Goal: Task Accomplishment & Management: Manage account settings

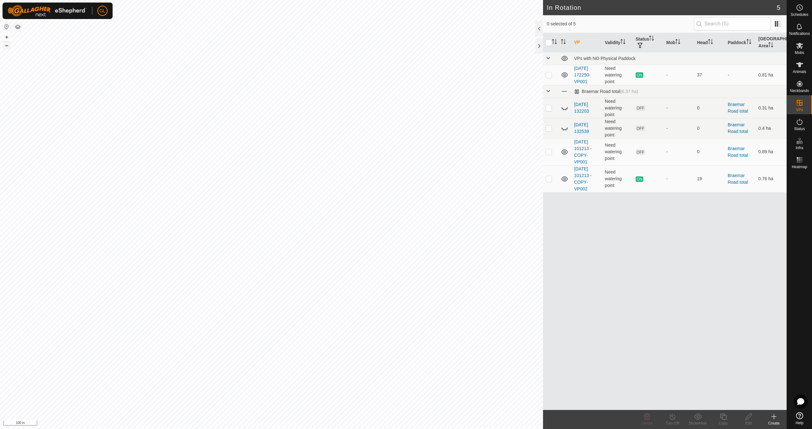
click at [9, 44] on button "–" at bounding box center [7, 46] width 8 height 8
click at [8, 44] on button "–" at bounding box center [7, 46] width 8 height 8
click at [7, 35] on button "+" at bounding box center [7, 37] width 8 height 8
click at [7, 36] on button "+" at bounding box center [7, 37] width 8 height 8
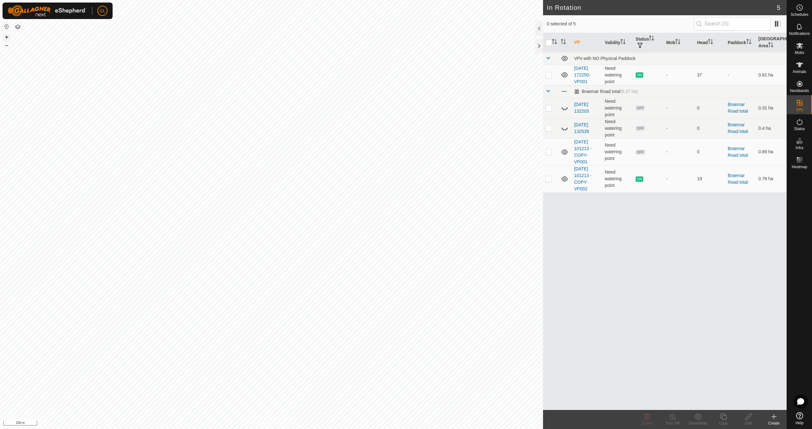
click at [7, 36] on button "+" at bounding box center [7, 37] width 8 height 8
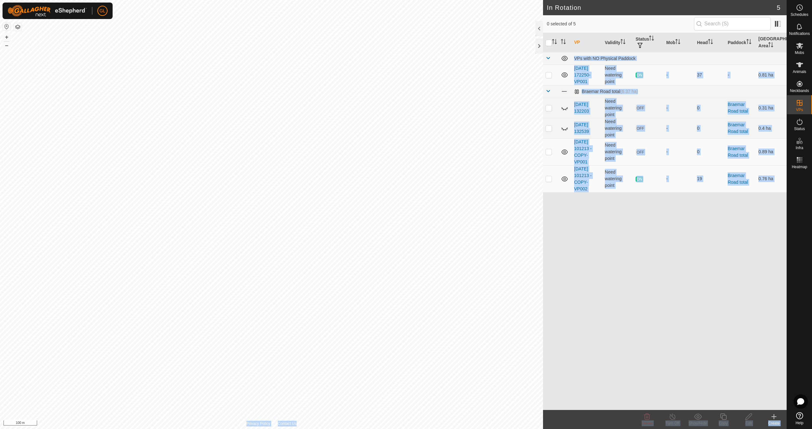
click at [244, 210] on div "In Rotation 5 0 selected of 5 VP Validity Status Mob Head Paddock [GEOGRAPHIC_D…" at bounding box center [393, 214] width 786 height 429
click at [7, 36] on button "+" at bounding box center [7, 37] width 8 height 8
click at [6, 36] on button "+" at bounding box center [7, 37] width 8 height 8
click at [8, 37] on button "+" at bounding box center [7, 37] width 8 height 8
click at [5, 37] on button "+" at bounding box center [7, 37] width 8 height 8
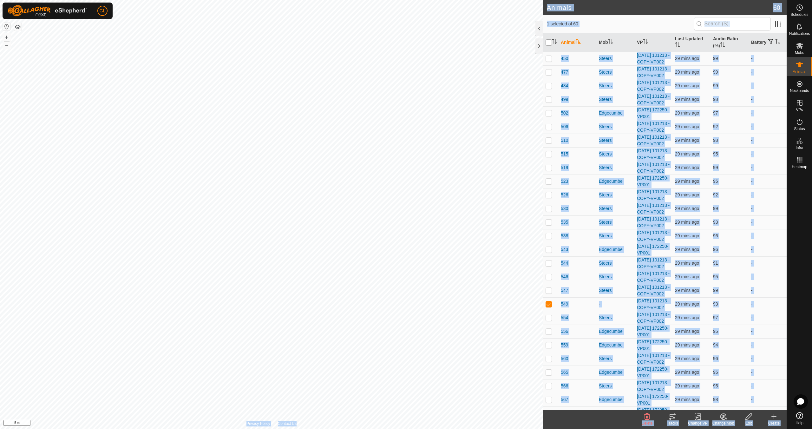
click at [549, 42] on input "checkbox" at bounding box center [548, 42] width 6 height 6
checkbox input "true"
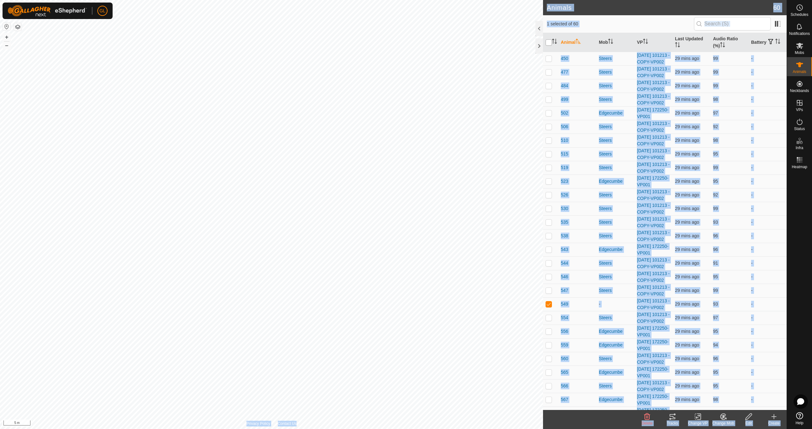
checkbox input "true"
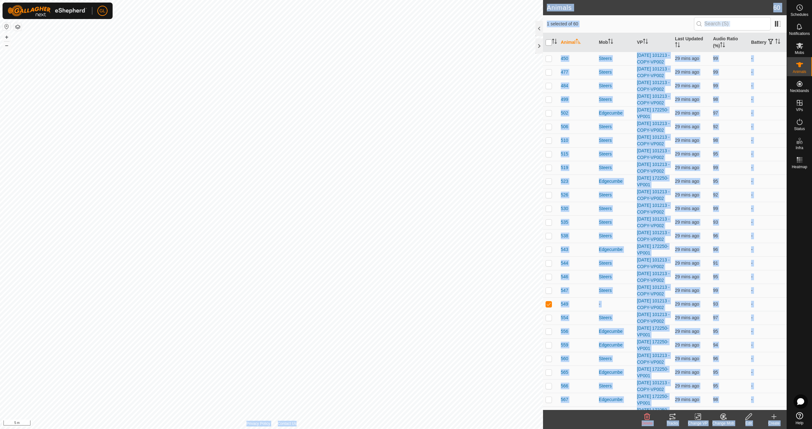
checkbox input "true"
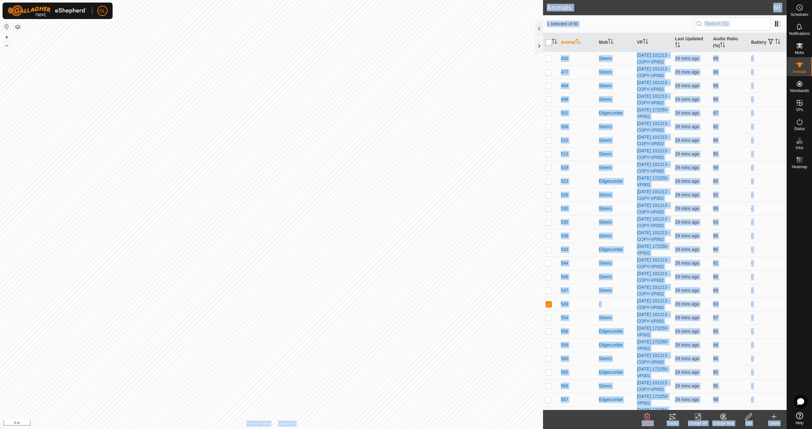
checkbox input "true"
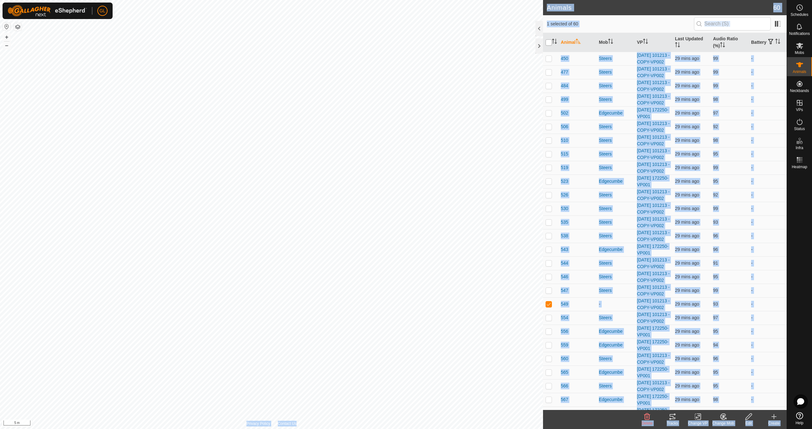
checkbox input "true"
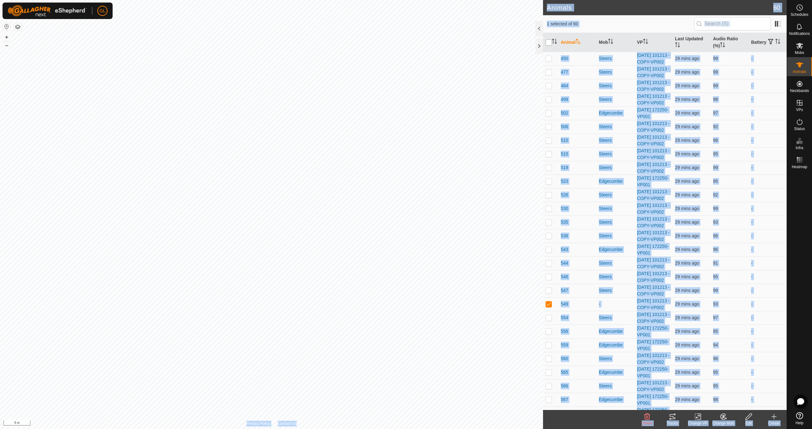
checkbox input "true"
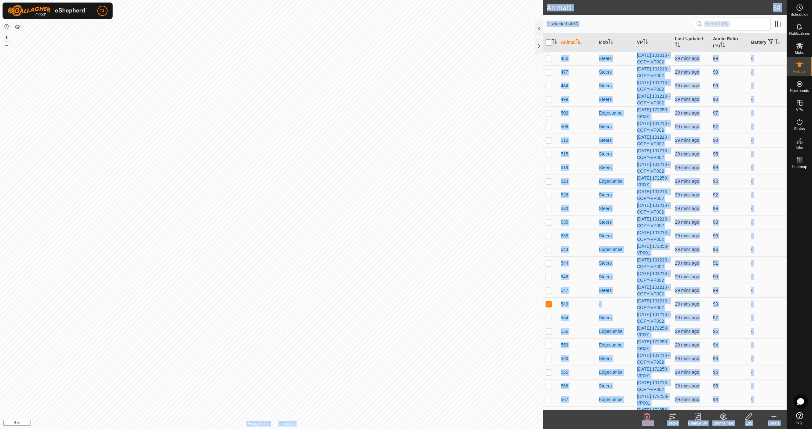
checkbox input "true"
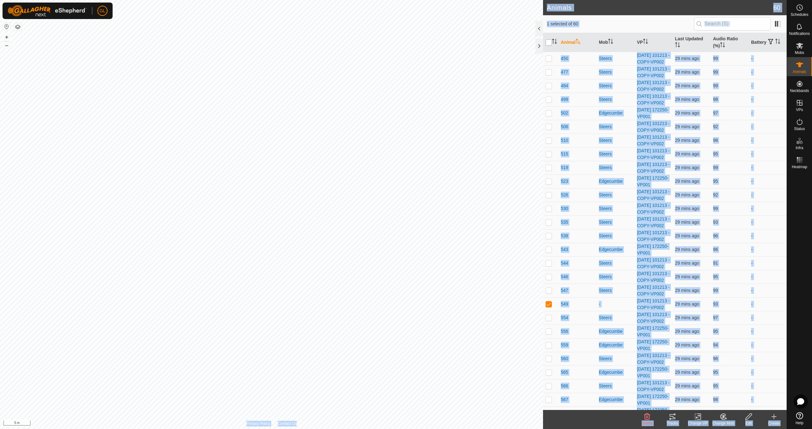
checkbox input "true"
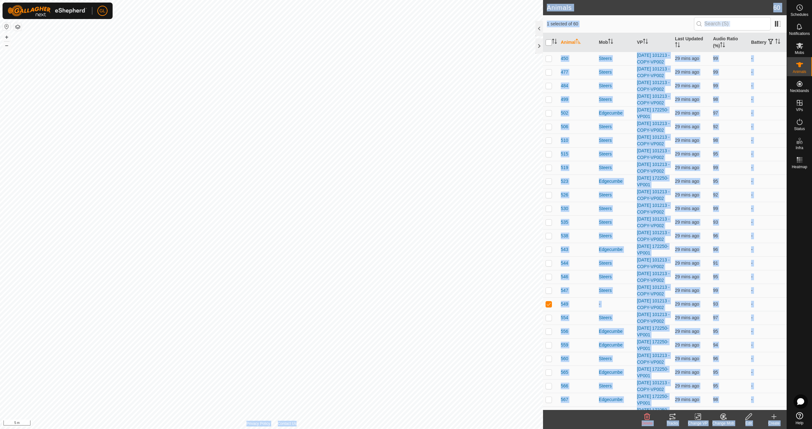
checkbox input "true"
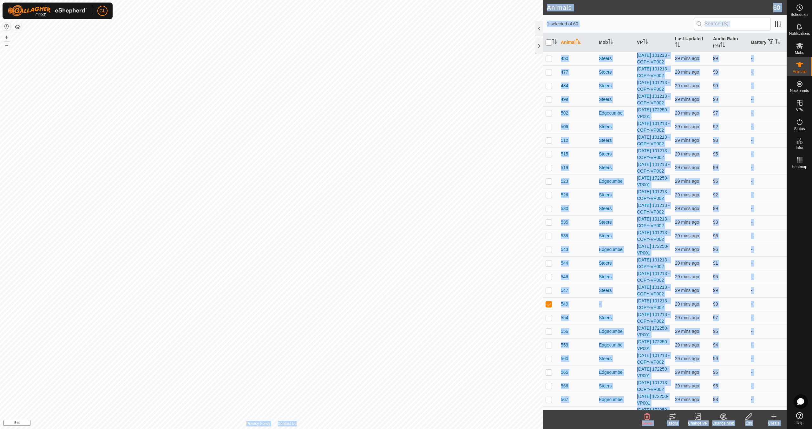
checkbox input "true"
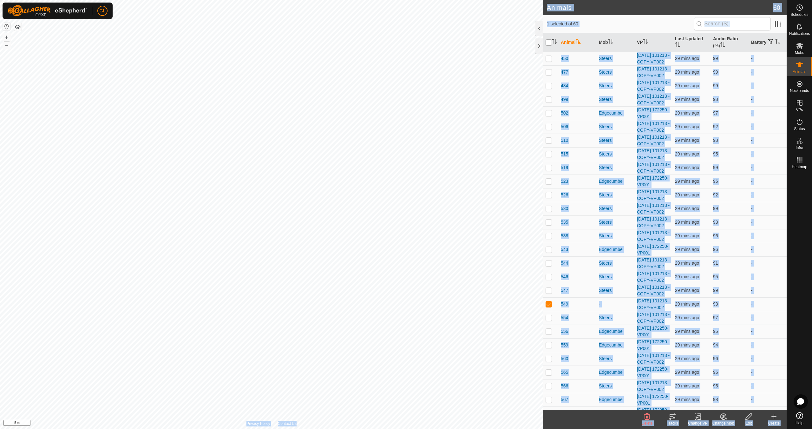
checkbox input "true"
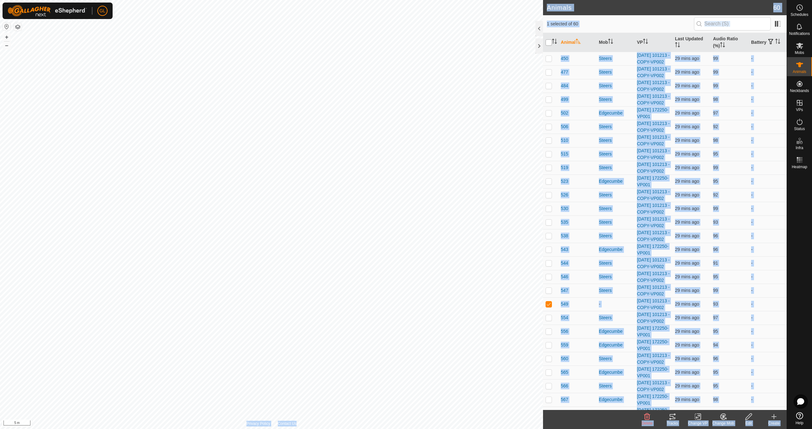
checkbox input "true"
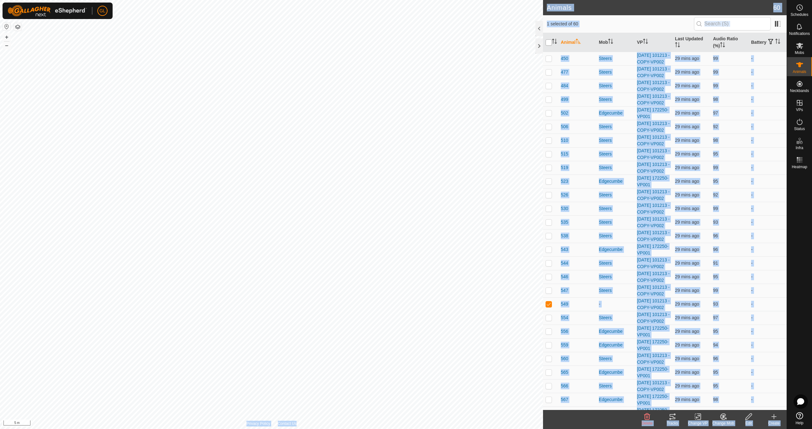
checkbox input "true"
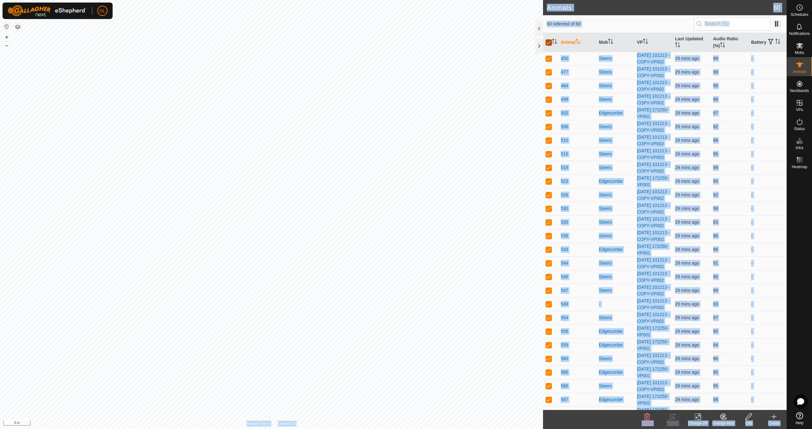
click at [549, 42] on input "checkbox" at bounding box center [548, 42] width 6 height 6
checkbox input "false"
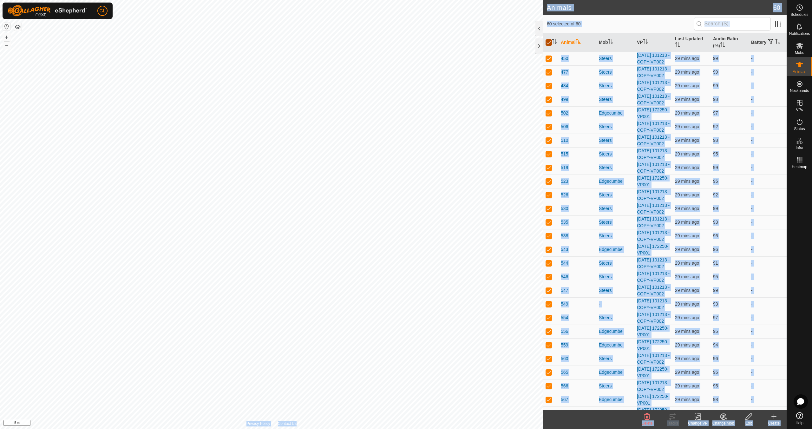
checkbox input "false"
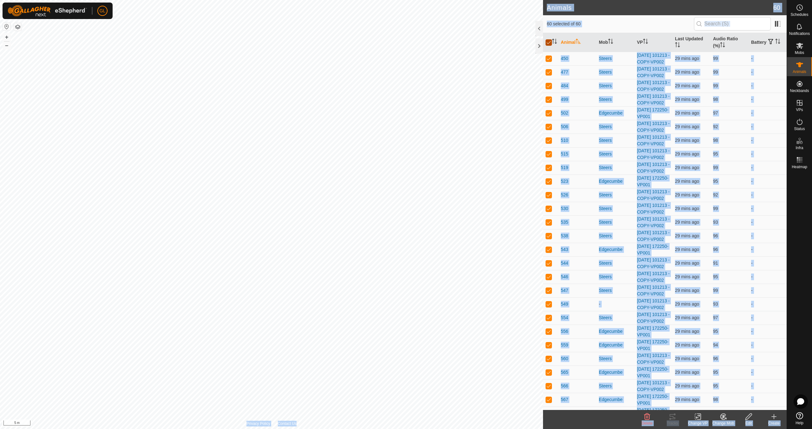
checkbox input "false"
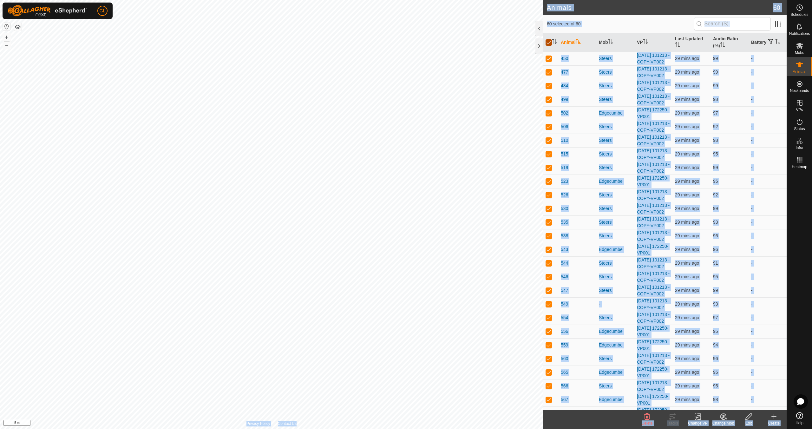
checkbox input "false"
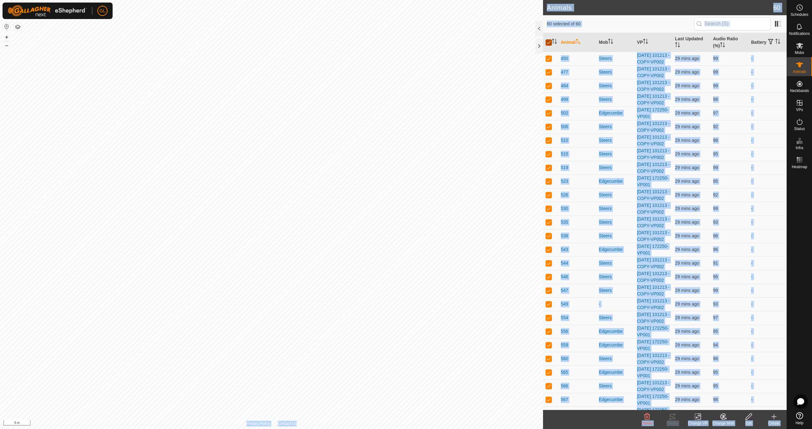
checkbox input "false"
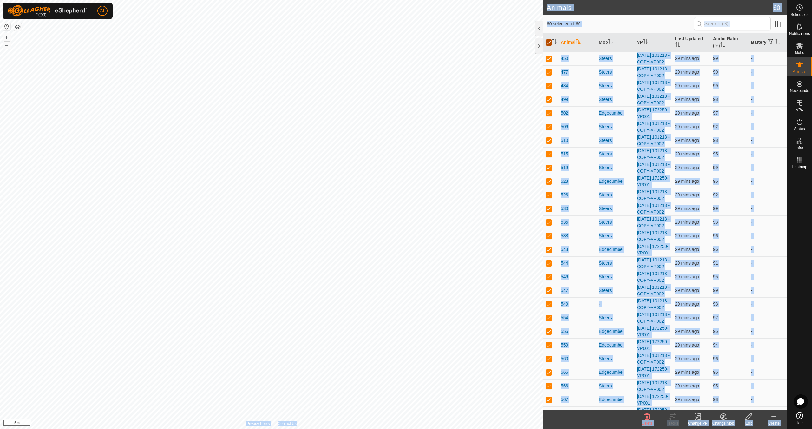
checkbox input "false"
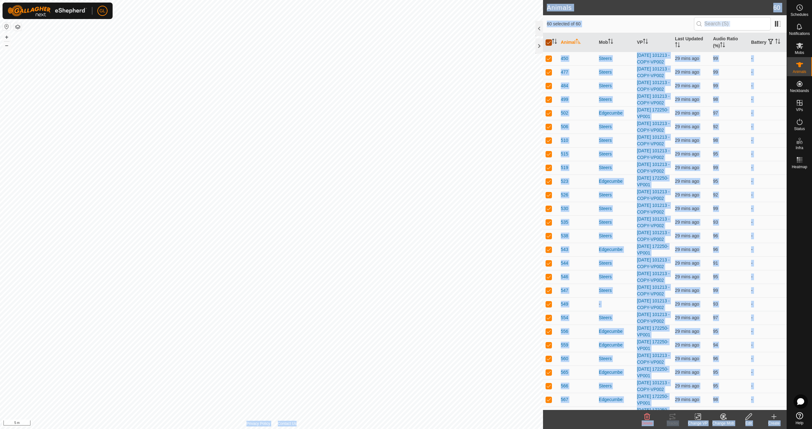
checkbox input "false"
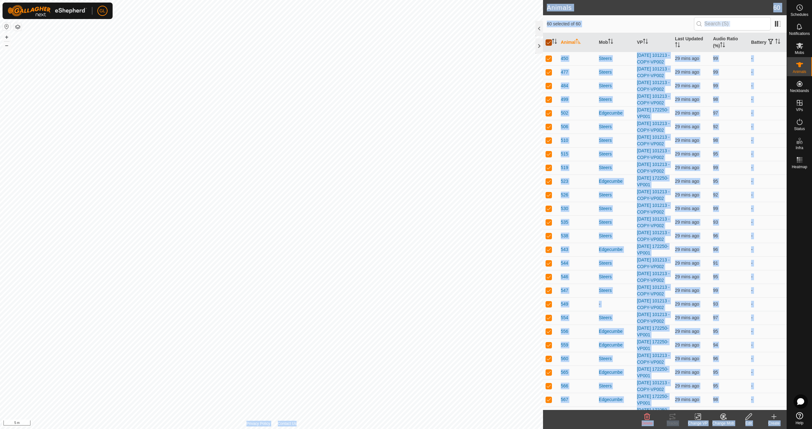
checkbox input "false"
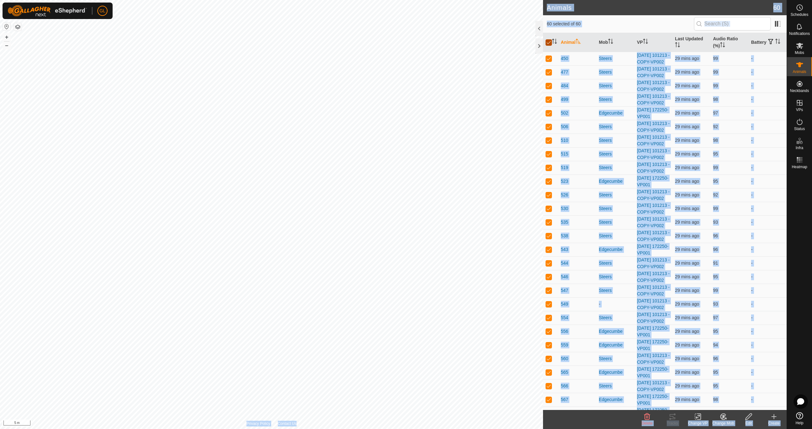
checkbox input "false"
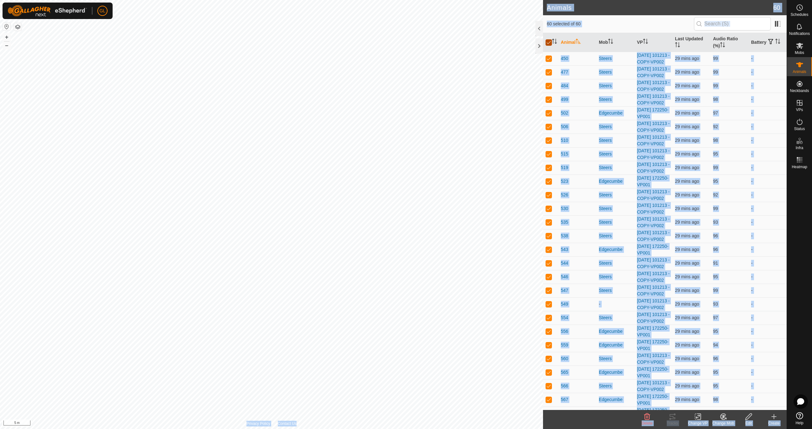
checkbox input "false"
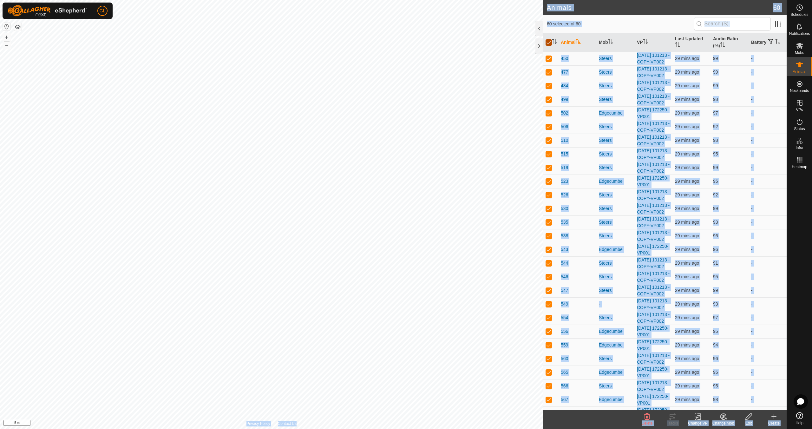
checkbox input "false"
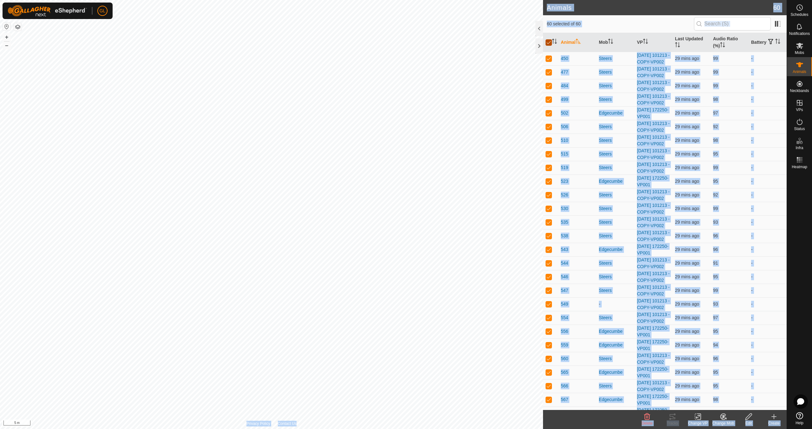
checkbox input "false"
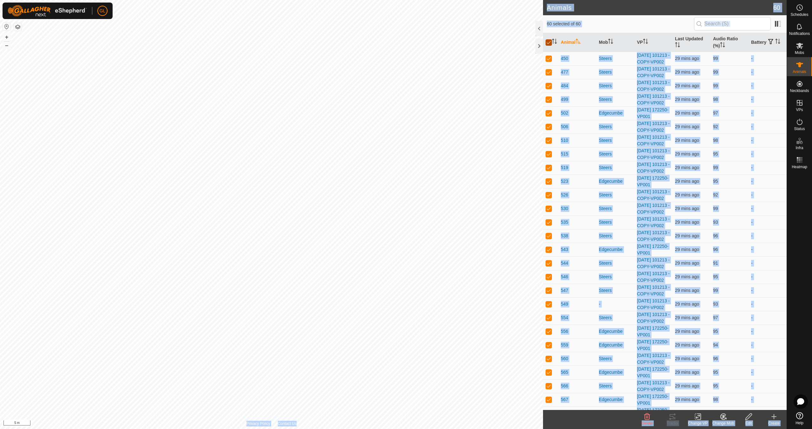
checkbox input "false"
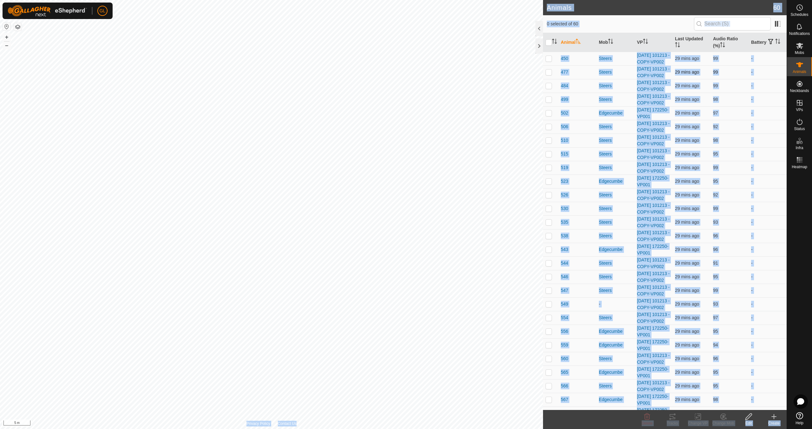
click at [582, 79] on td "477" at bounding box center [577, 72] width 38 height 14
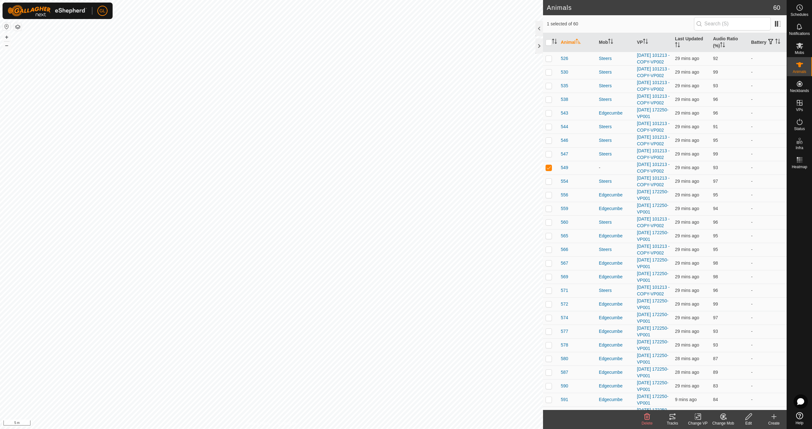
scroll to position [139, 0]
click at [722, 418] on icon at bounding box center [722, 418] width 2 height 2
click at [739, 389] on link "Choose Mob..." at bounding box center [741, 389] width 63 height 13
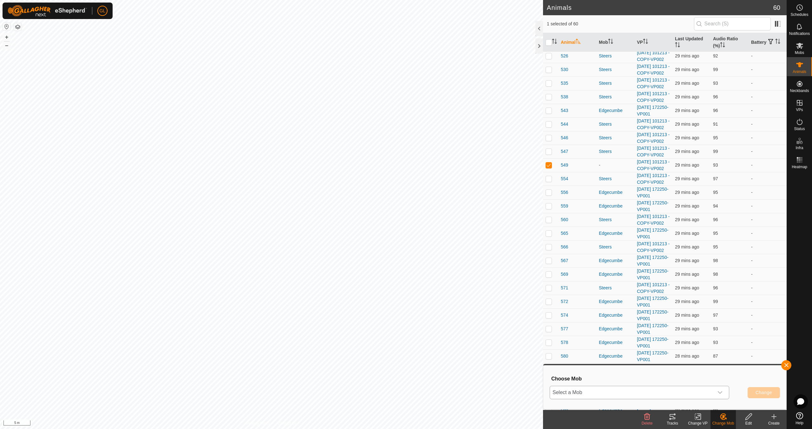
click at [721, 392] on icon "dropdown trigger" at bounding box center [719, 392] width 5 height 5
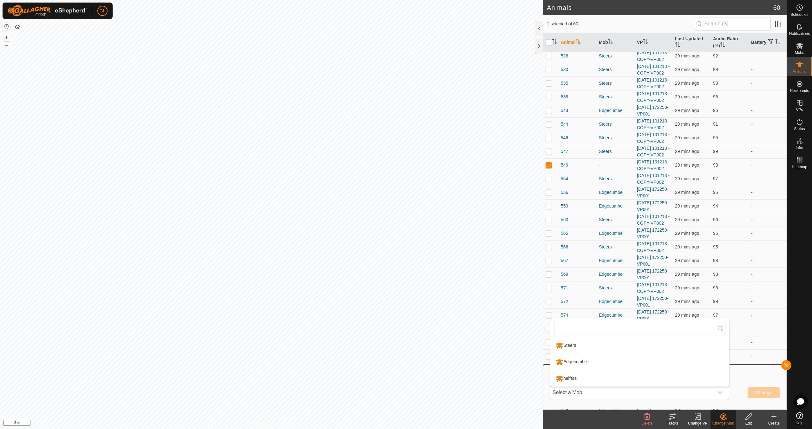
click at [574, 345] on li "Steers" at bounding box center [639, 345] width 179 height 16
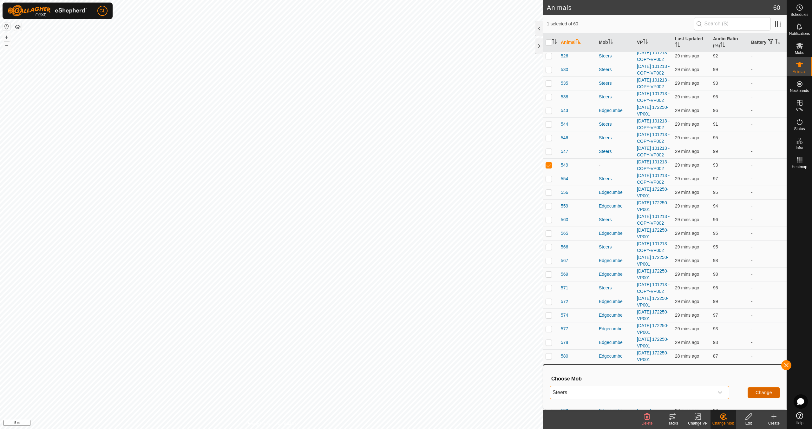
click at [766, 391] on span "Change" at bounding box center [763, 392] width 16 height 5
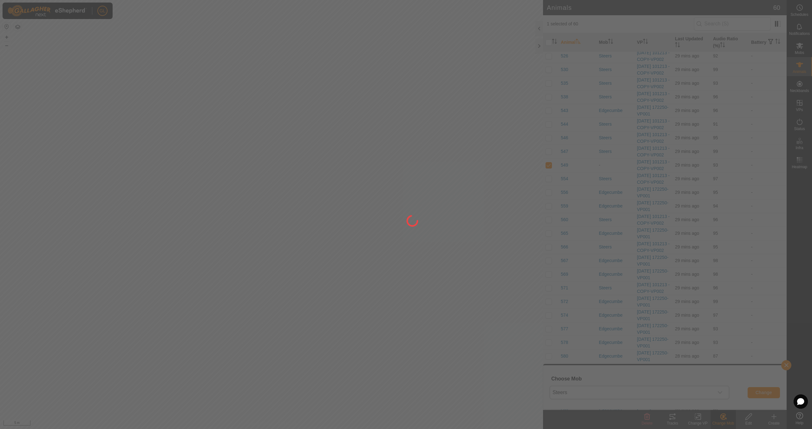
checkbox input "false"
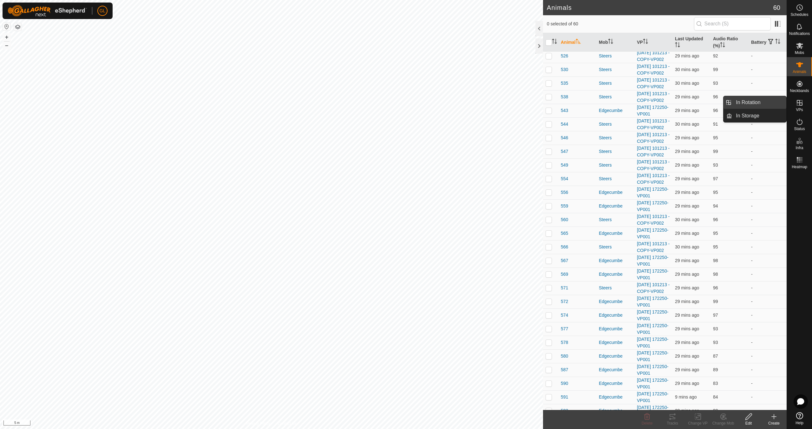
click at [755, 101] on link "In Rotation" at bounding box center [759, 102] width 54 height 13
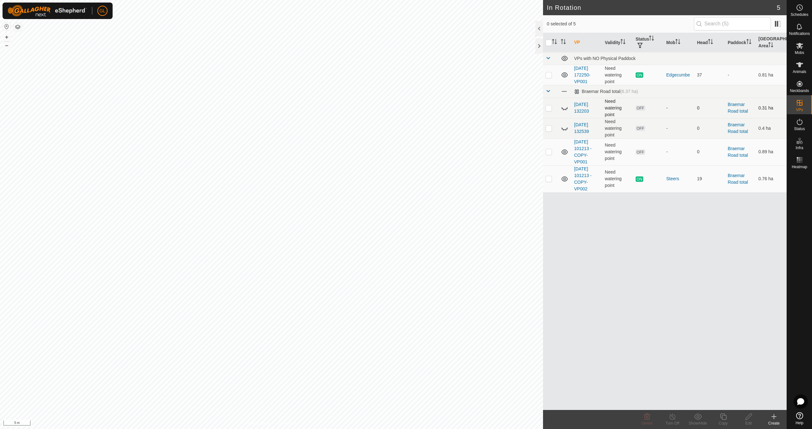
click at [549, 108] on p-checkbox at bounding box center [548, 107] width 6 height 5
checkbox input "true"
click at [546, 129] on p-checkbox at bounding box center [548, 128] width 6 height 5
checkbox input "true"
click at [550, 152] on p-checkbox at bounding box center [548, 151] width 6 height 5
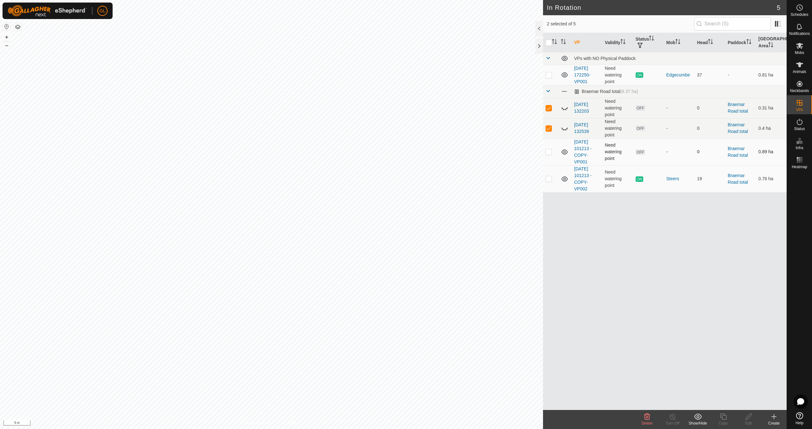
checkbox input "true"
click at [647, 417] on icon at bounding box center [647, 416] width 8 height 8
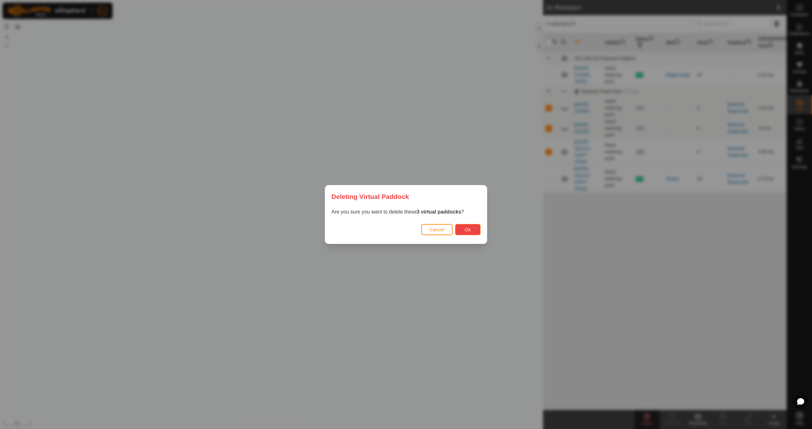
click at [470, 227] on span "Ok" at bounding box center [468, 229] width 6 height 5
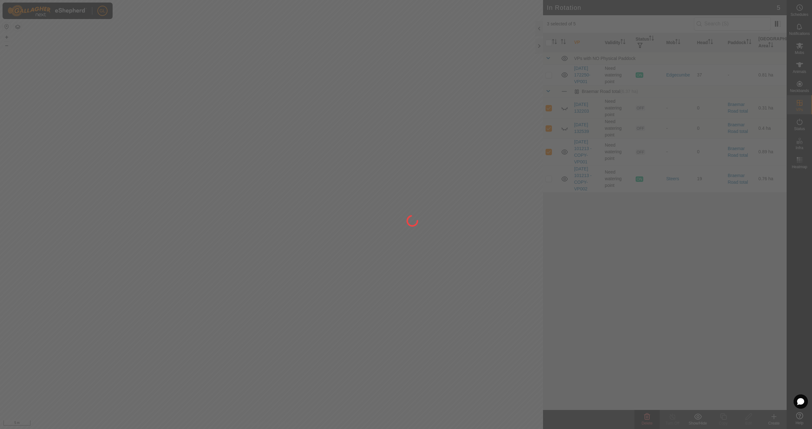
checkbox input "false"
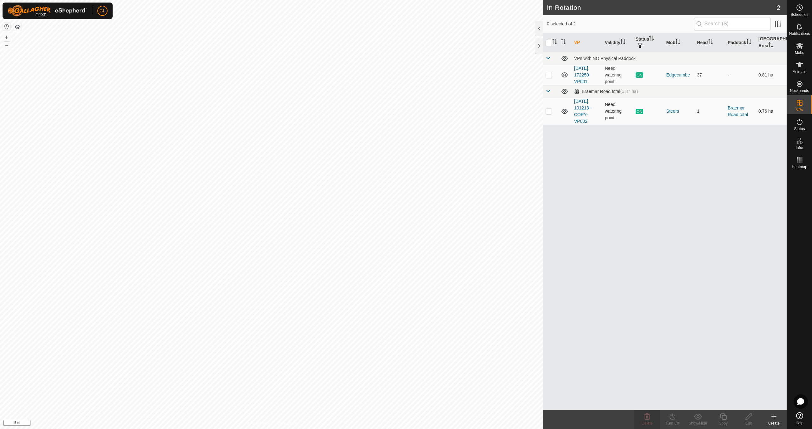
click at [550, 112] on p-checkbox at bounding box center [548, 110] width 6 height 5
checkbox input "true"
click at [721, 418] on icon at bounding box center [723, 416] width 6 height 6
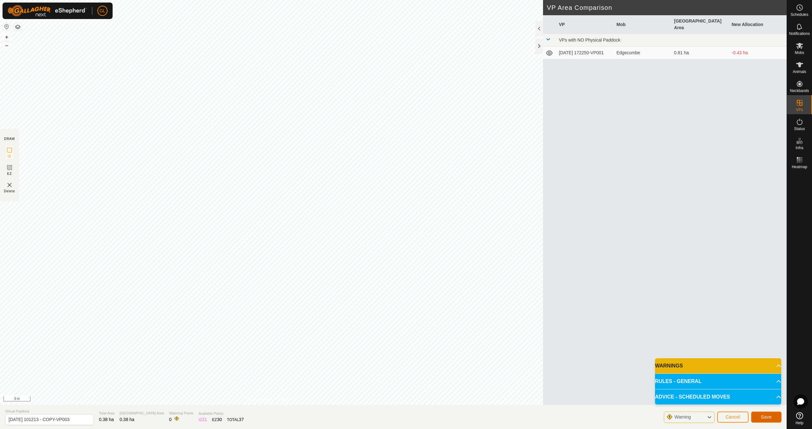
click at [762, 417] on span "Save" at bounding box center [765, 416] width 11 height 5
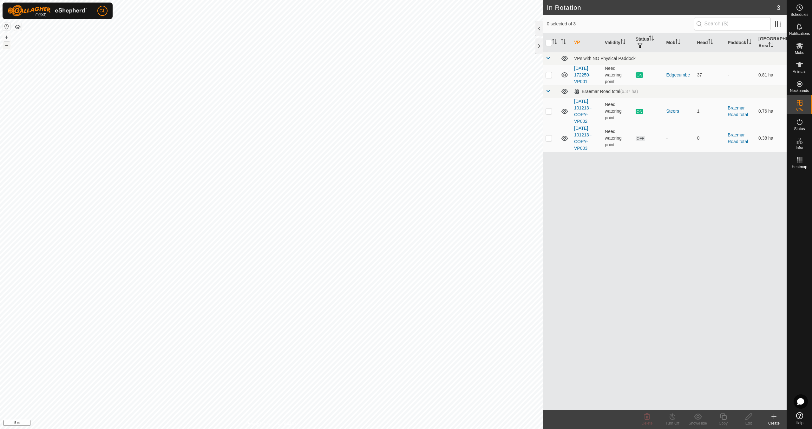
click at [8, 46] on button "–" at bounding box center [7, 46] width 8 height 8
click at [795, 47] on icon at bounding box center [799, 46] width 8 height 8
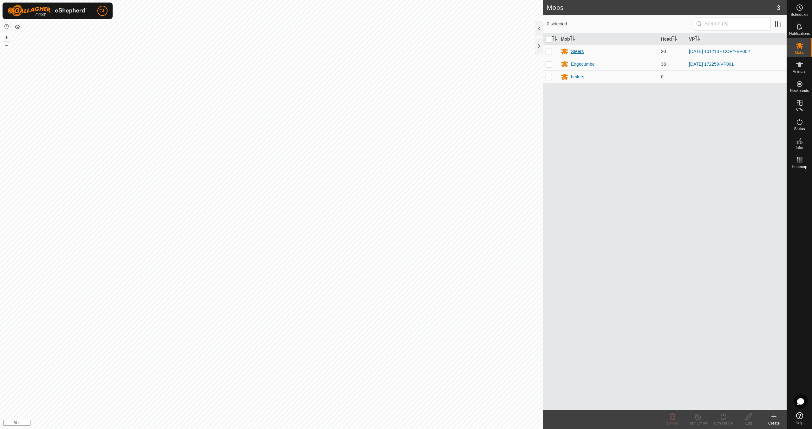
click at [579, 52] on div "Steers" at bounding box center [577, 51] width 13 height 7
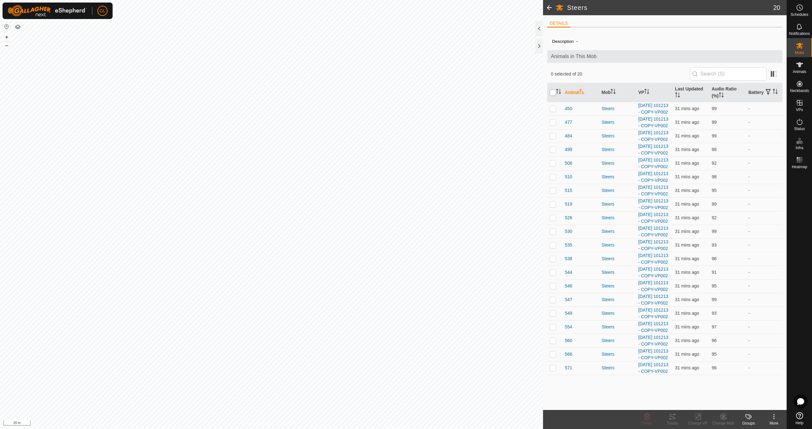
click at [552, 92] on input "checkbox" at bounding box center [552, 92] width 6 height 6
checkbox input "true"
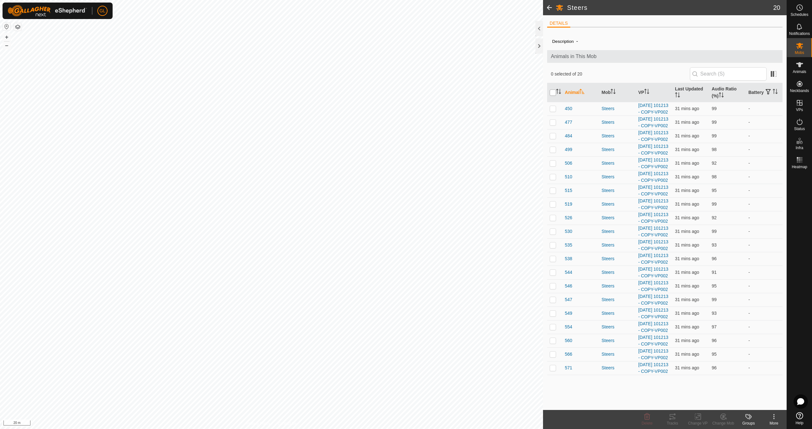
checkbox input "true"
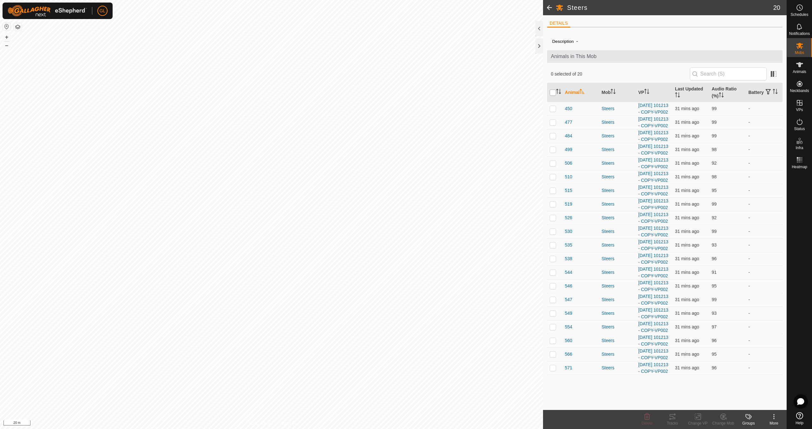
checkbox input "true"
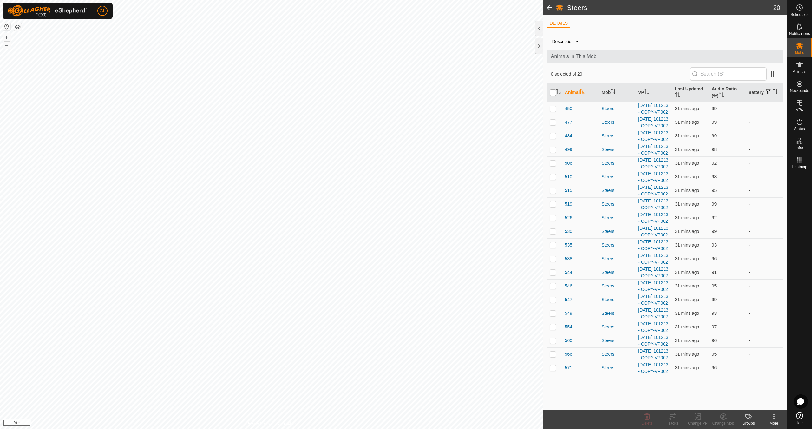
checkbox input "true"
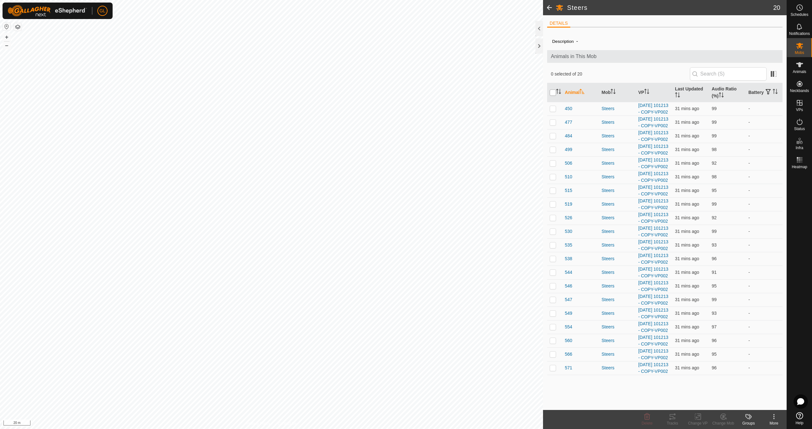
checkbox input "true"
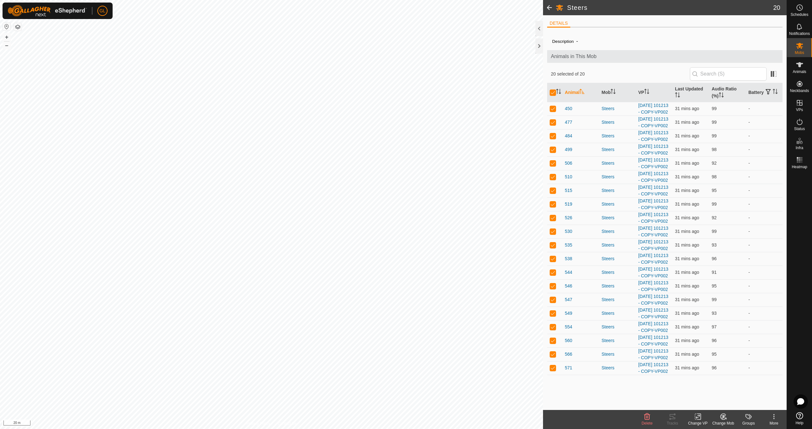
click at [698, 415] on icon at bounding box center [698, 416] width 8 height 8
click at [712, 390] on span "Choose VP..." at bounding box center [713, 389] width 29 height 8
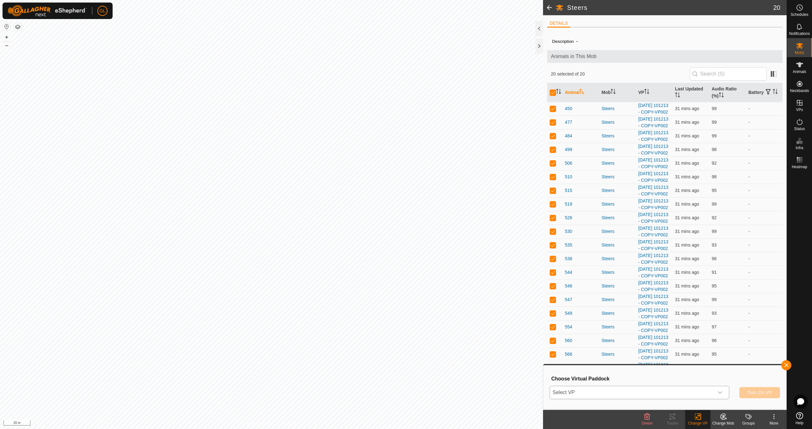
click at [720, 391] on icon "dropdown trigger" at bounding box center [719, 392] width 5 height 5
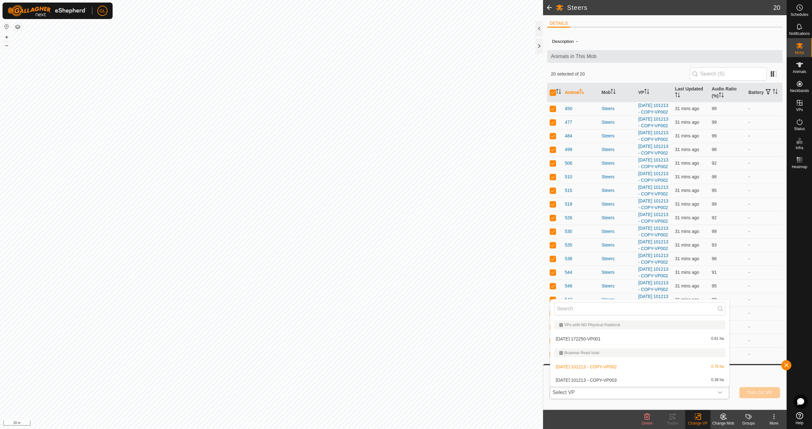
click at [655, 380] on li "[DATE] 101213 - COPY-VP003 0.38 ha" at bounding box center [639, 379] width 179 height 13
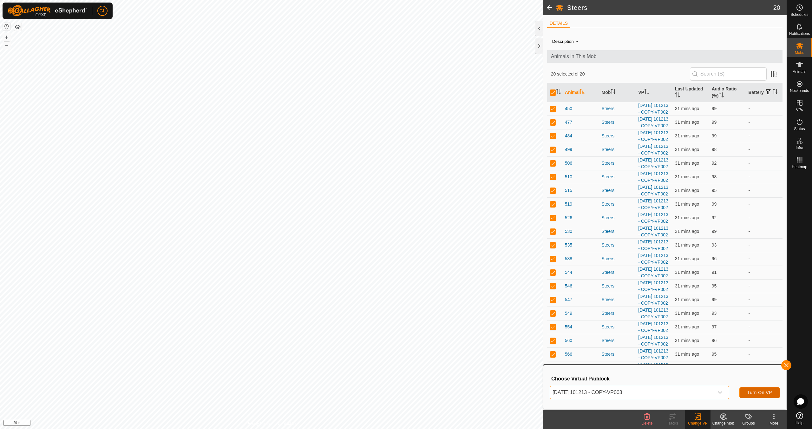
click at [754, 391] on span "Turn On VP" at bounding box center [759, 392] width 25 height 5
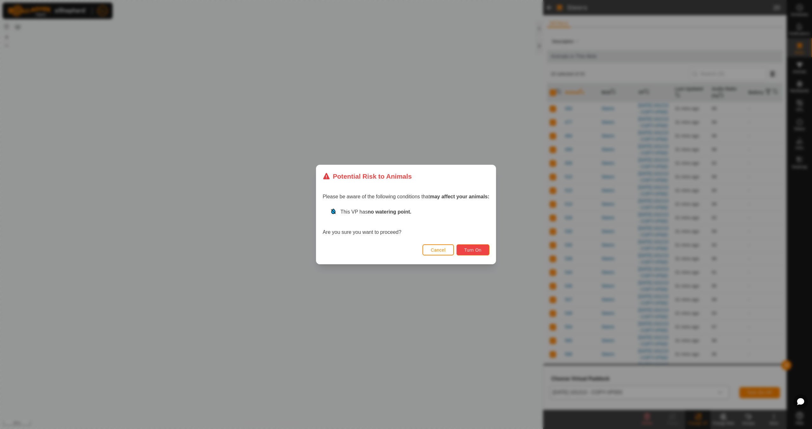
click at [478, 248] on span "Turn On" at bounding box center [472, 249] width 17 height 5
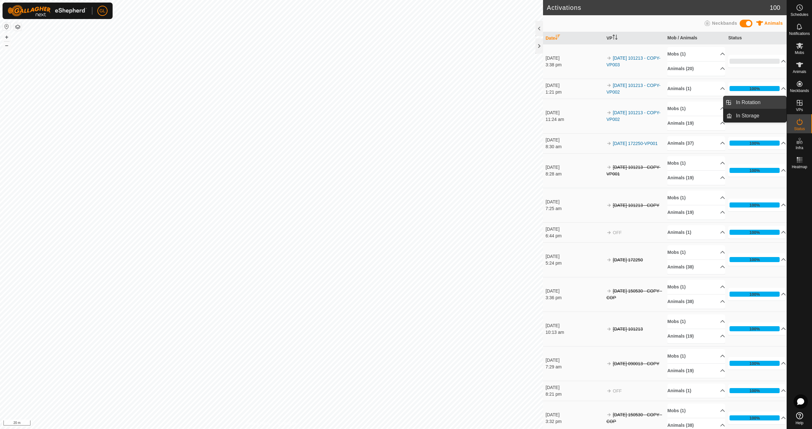
click at [740, 103] on link "In Rotation" at bounding box center [759, 102] width 54 height 13
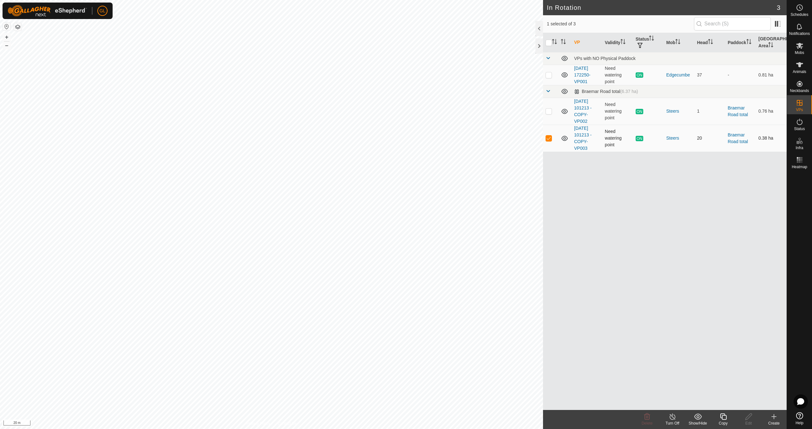
click at [549, 139] on p-checkbox at bounding box center [548, 137] width 6 height 5
checkbox input "true"
click at [721, 421] on div "Copy" at bounding box center [722, 423] width 25 height 6
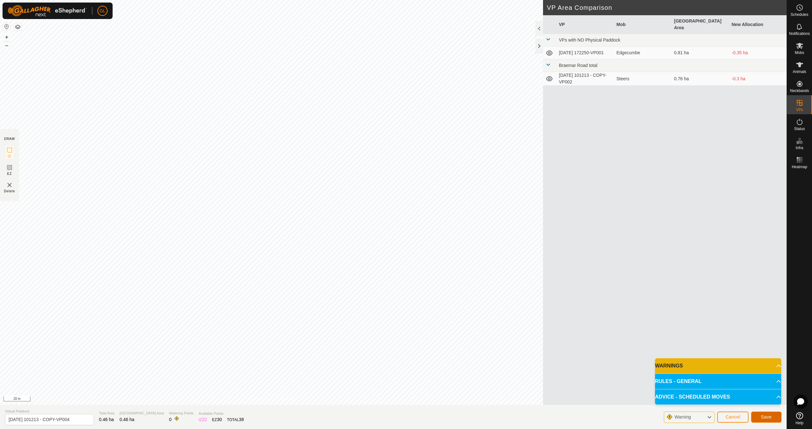
click at [765, 418] on span "Save" at bounding box center [765, 416] width 11 height 5
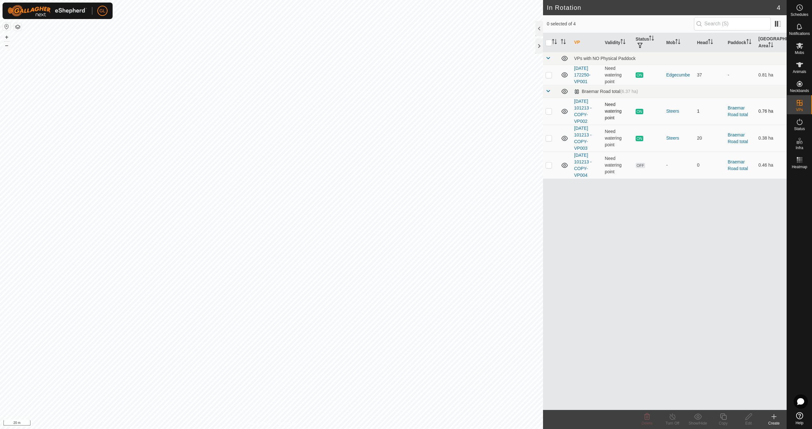
click at [549, 111] on p-checkbox at bounding box center [548, 110] width 6 height 5
checkbox input "false"
click at [547, 137] on p-checkbox at bounding box center [548, 137] width 6 height 5
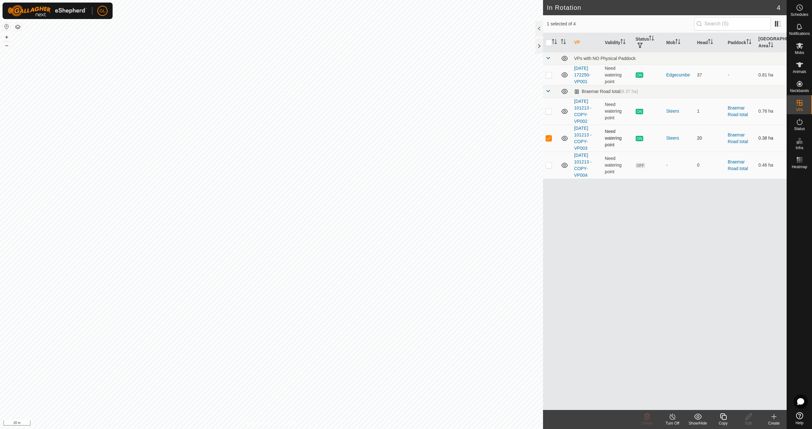
checkbox input "false"
click at [550, 165] on p-checkbox at bounding box center [548, 164] width 6 height 5
checkbox input "false"
click at [546, 136] on p-checkbox at bounding box center [548, 137] width 6 height 5
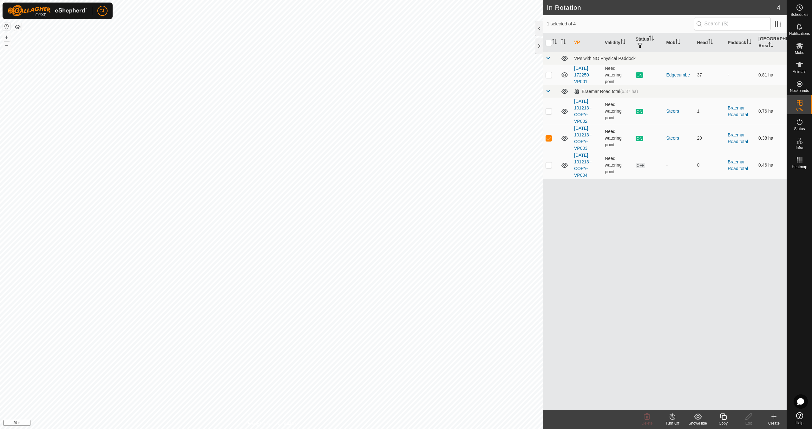
click at [546, 136] on p-checkbox at bounding box center [548, 137] width 6 height 5
checkbox input "false"
click at [547, 165] on p-checkbox at bounding box center [548, 164] width 6 height 5
click at [549, 166] on p-checkbox at bounding box center [548, 164] width 6 height 5
checkbox input "false"
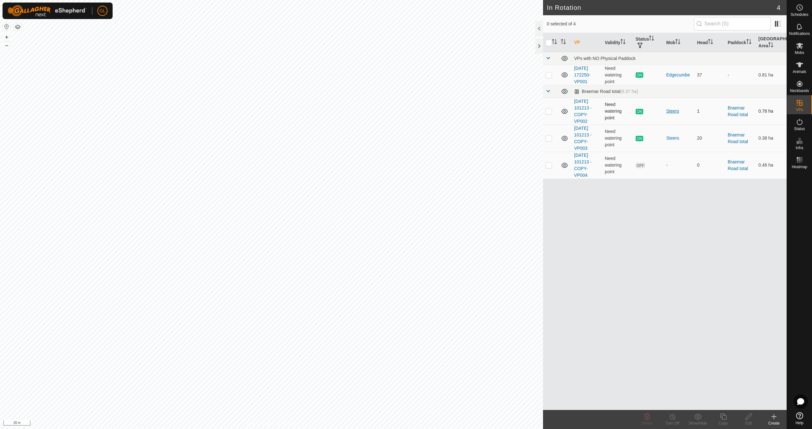
click at [669, 112] on div "Steers" at bounding box center [679, 111] width 26 height 7
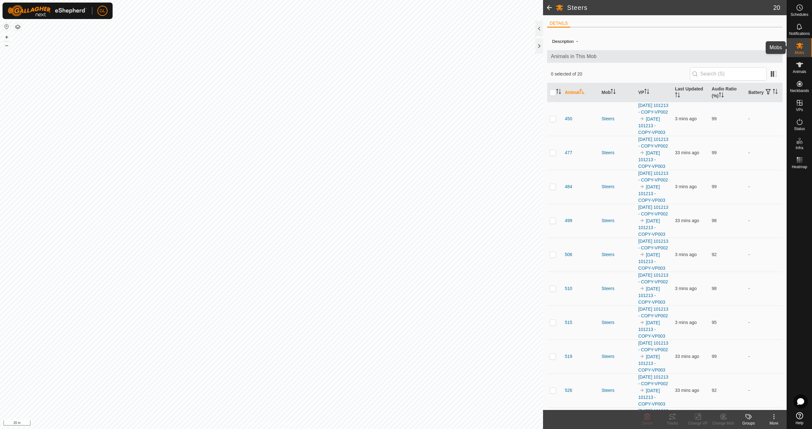
click at [800, 49] on icon at bounding box center [799, 46] width 8 height 8
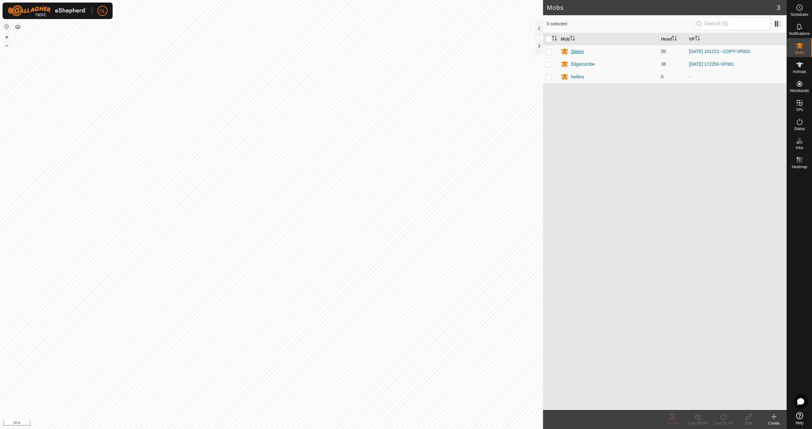
click at [578, 51] on div "Steers" at bounding box center [577, 51] width 13 height 7
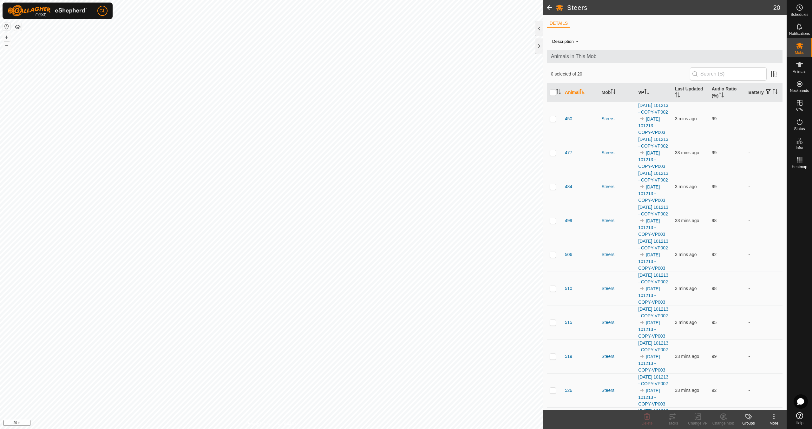
click at [649, 90] on th "VP" at bounding box center [653, 92] width 37 height 19
click at [644, 91] on icon "Activate to sort" at bounding box center [646, 91] width 5 height 5
click at [646, 91] on icon "Activate to sort" at bounding box center [646, 91] width 5 height 5
click at [583, 90] on icon "Activate to sort" at bounding box center [581, 91] width 5 height 5
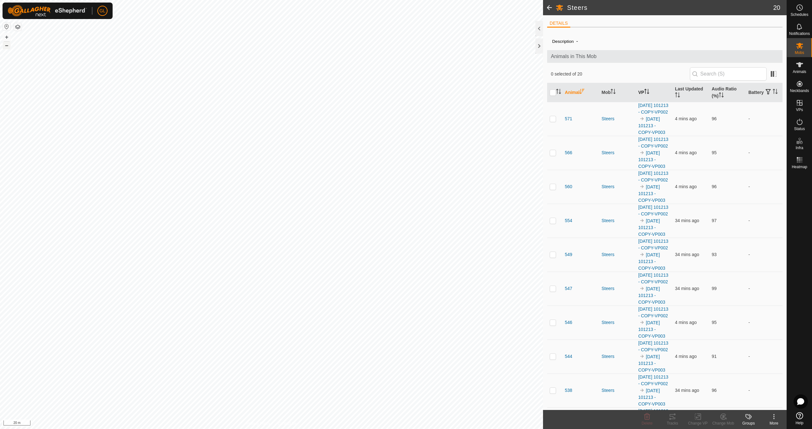
click at [7, 48] on button "–" at bounding box center [7, 46] width 8 height 8
click at [7, 47] on button "–" at bounding box center [7, 46] width 8 height 8
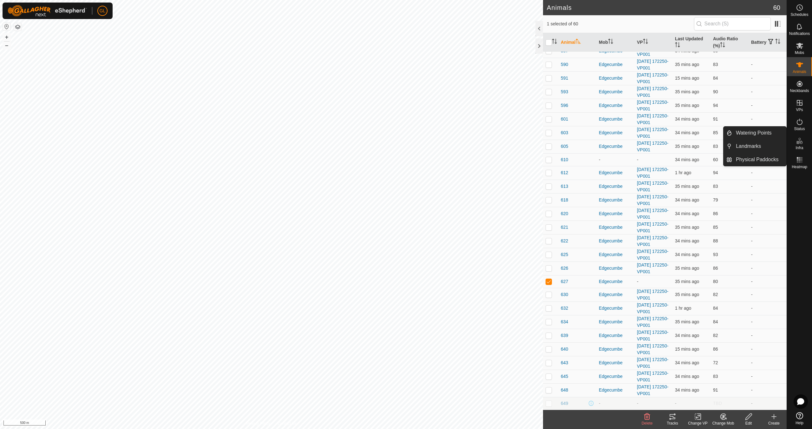
scroll to position [993, 0]
click at [724, 417] on icon at bounding box center [723, 416] width 4 height 3
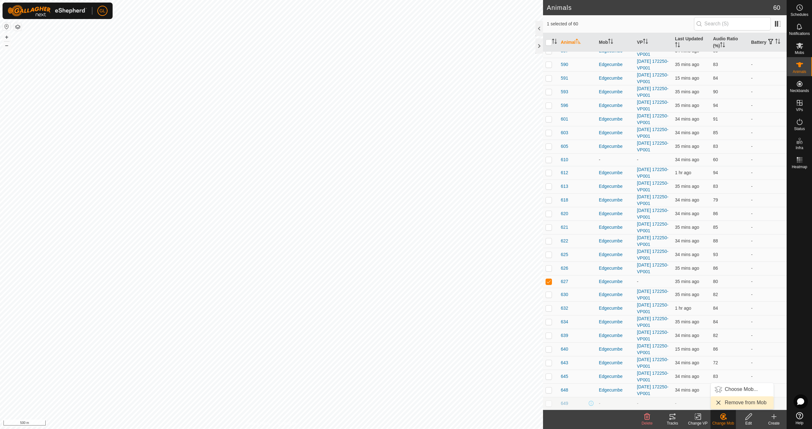
click at [733, 402] on link "Remove from Mob" at bounding box center [741, 402] width 63 height 13
checkbox input "false"
click at [799, 49] on es-mob-svg-icon at bounding box center [798, 46] width 11 height 10
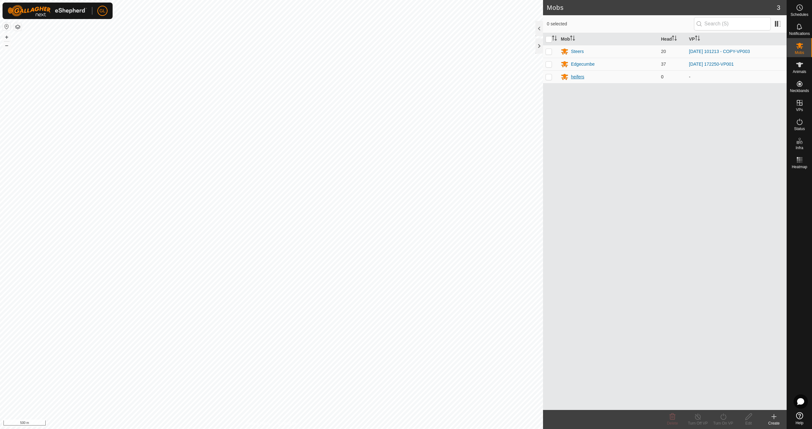
click at [578, 77] on div "heifers" at bounding box center [577, 77] width 13 height 7
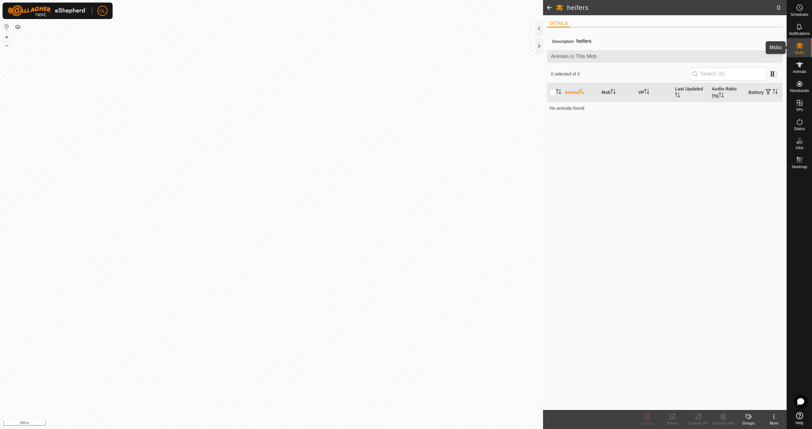
click at [800, 51] on span "Mobs" at bounding box center [798, 53] width 9 height 4
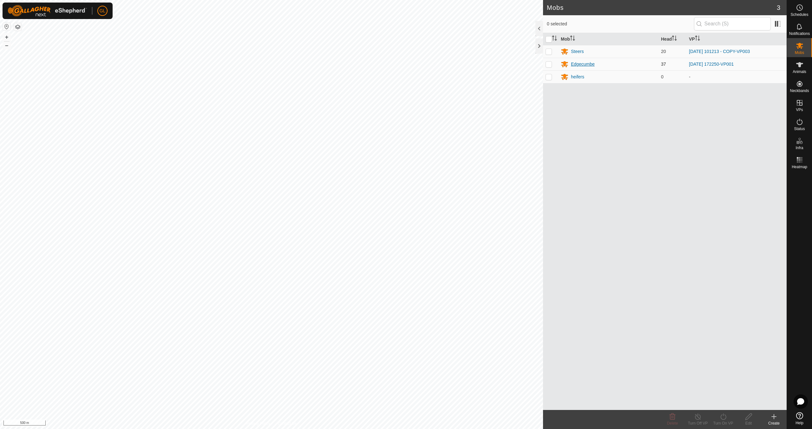
click at [585, 63] on div "Edgecumbe" at bounding box center [583, 64] width 24 height 7
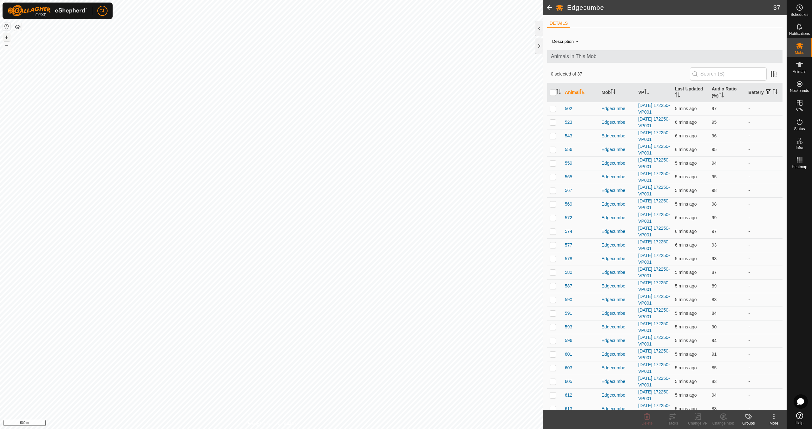
click at [8, 36] on button "+" at bounding box center [7, 37] width 8 height 8
click at [7, 38] on button "+" at bounding box center [7, 37] width 8 height 8
click at [6, 38] on button "+" at bounding box center [7, 37] width 8 height 8
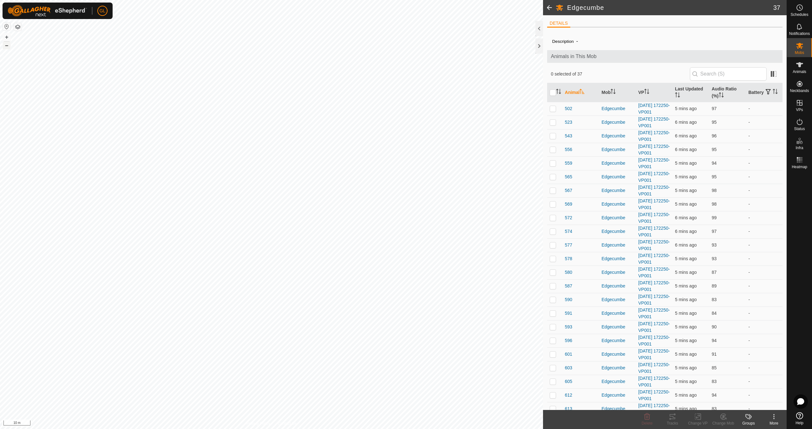
click at [6, 46] on button "–" at bounding box center [7, 46] width 8 height 8
click at [743, 103] on link "In Rotation" at bounding box center [759, 102] width 54 height 13
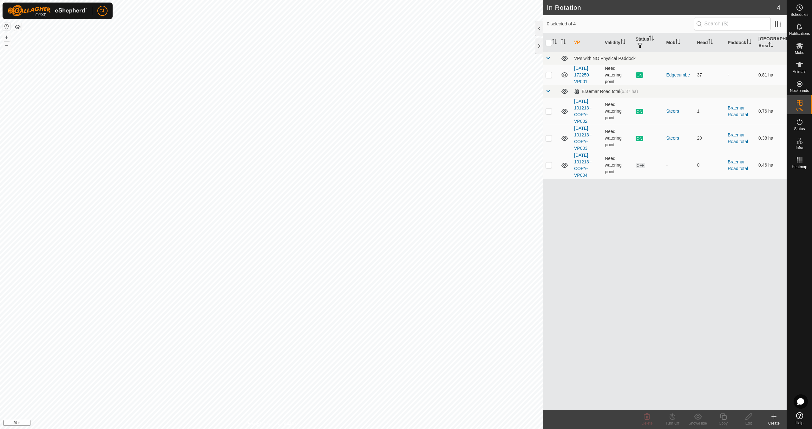
click at [549, 74] on p-checkbox at bounding box center [548, 74] width 6 height 5
checkbox input "true"
click at [724, 423] on div "Copy" at bounding box center [722, 423] width 25 height 6
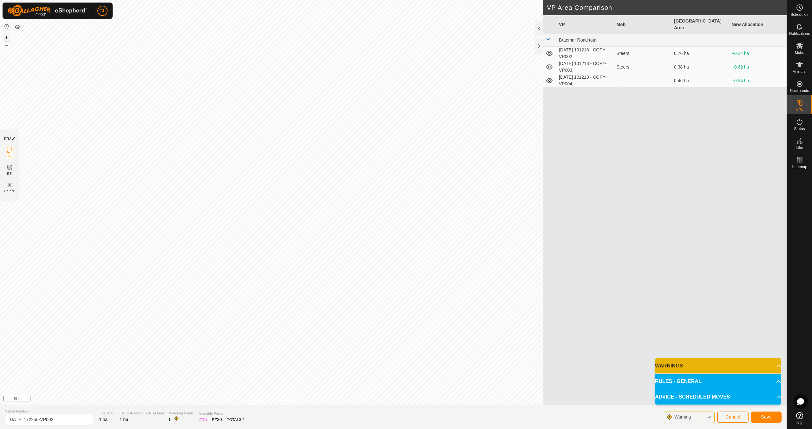
click at [6, 36] on button "+" at bounding box center [7, 37] width 8 height 8
click at [763, 414] on span "Save" at bounding box center [765, 416] width 11 height 5
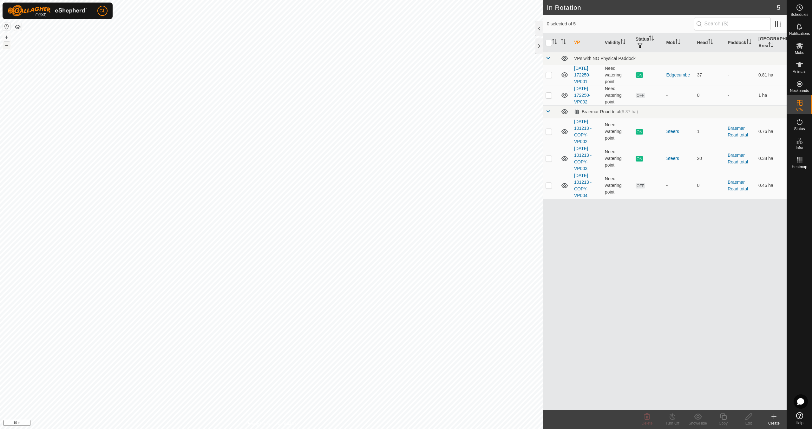
click at [6, 44] on button "–" at bounding box center [7, 46] width 8 height 8
click at [5, 46] on button "–" at bounding box center [7, 46] width 8 height 8
click at [7, 47] on button "–" at bounding box center [7, 46] width 8 height 8
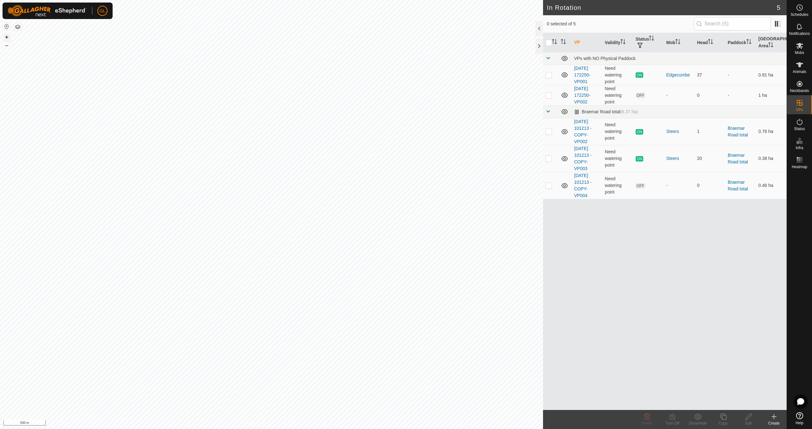
click at [6, 38] on button "+" at bounding box center [7, 37] width 8 height 8
click at [8, 36] on button "+" at bounding box center [7, 37] width 8 height 8
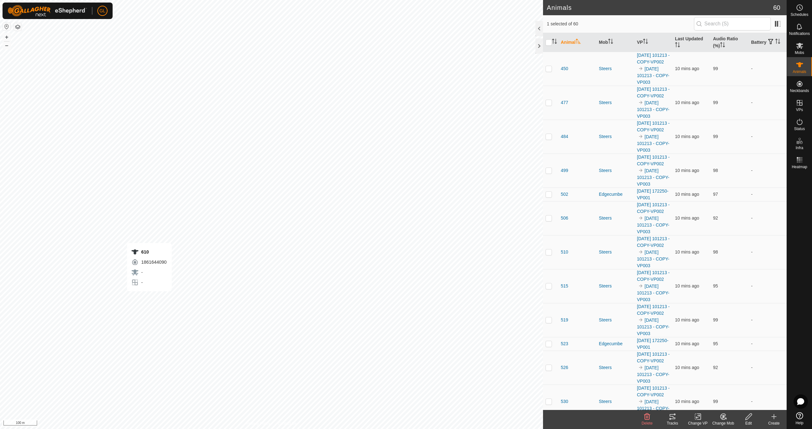
checkbox input "false"
click at [798, 162] on icon at bounding box center [799, 160] width 8 height 8
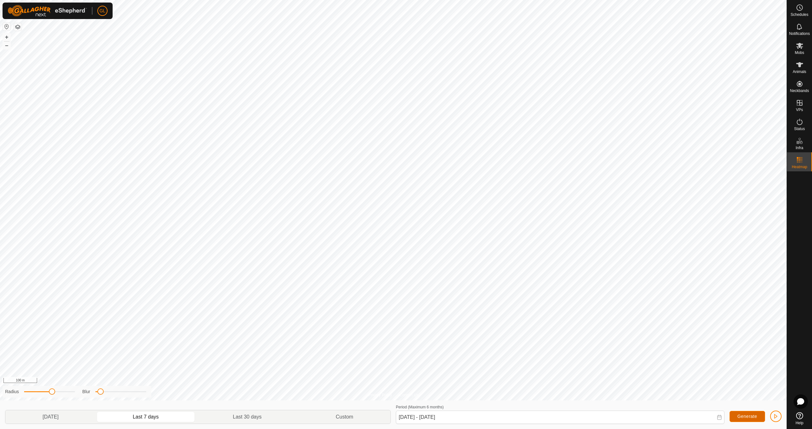
click at [740, 415] on span "Generate" at bounding box center [747, 415] width 20 height 5
click at [776, 415] on span "button" at bounding box center [775, 415] width 5 height 5
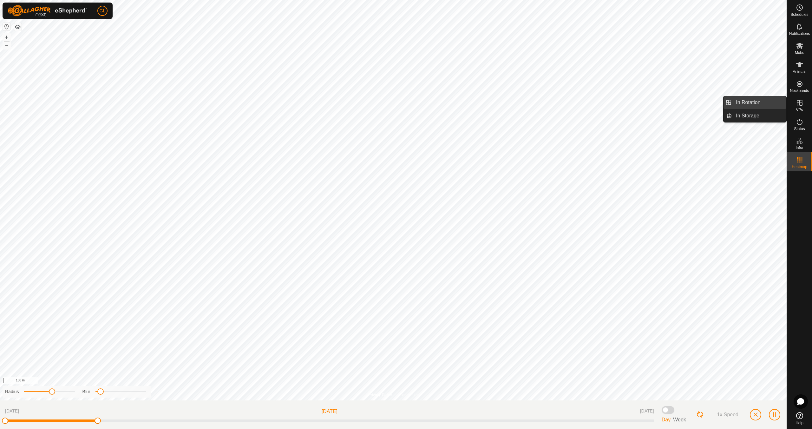
click at [740, 100] on link "In Rotation" at bounding box center [759, 102] width 54 height 13
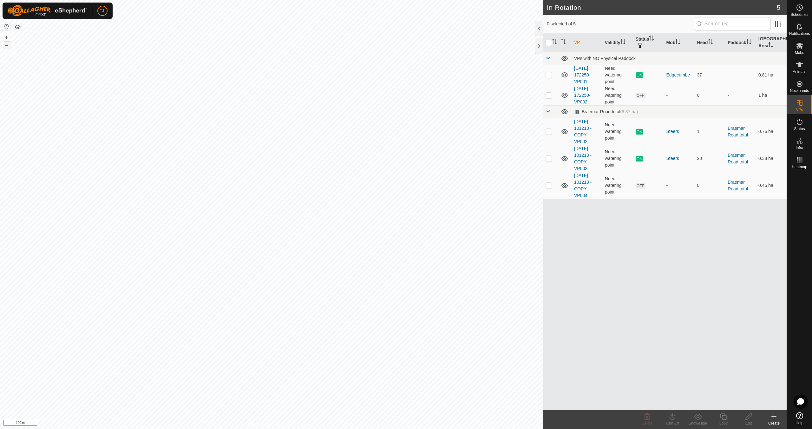
click at [5, 45] on button "–" at bounding box center [7, 46] width 8 height 8
click at [5, 44] on button "–" at bounding box center [7, 46] width 8 height 8
click at [7, 36] on button "+" at bounding box center [7, 37] width 8 height 8
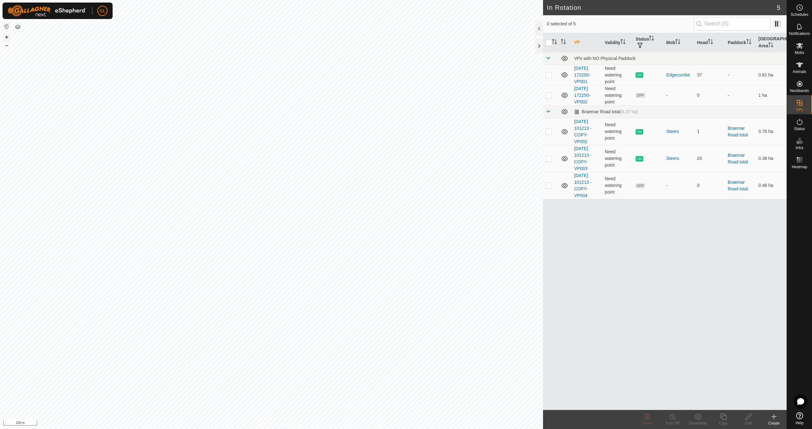
click at [6, 37] on button "+" at bounding box center [7, 37] width 8 height 8
click at [5, 37] on button "+" at bounding box center [7, 37] width 8 height 8
click at [547, 157] on p-checkbox at bounding box center [548, 158] width 6 height 5
checkbox input "true"
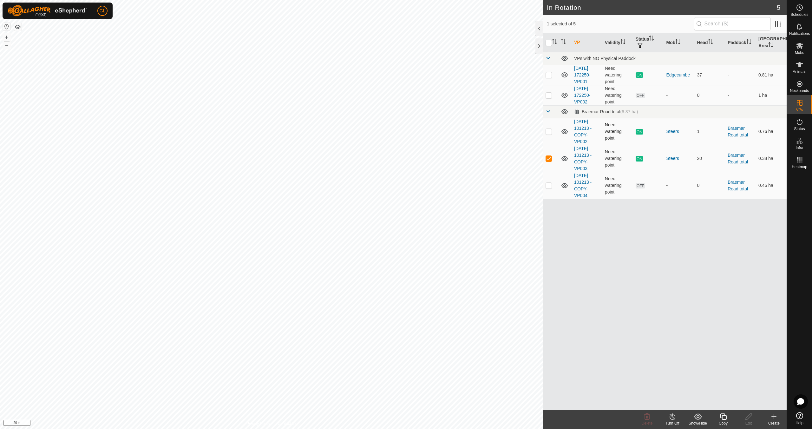
click at [549, 131] on p-checkbox at bounding box center [548, 131] width 6 height 5
click at [549, 132] on p-checkbox at bounding box center [548, 131] width 6 height 5
checkbox input "false"
click at [549, 158] on p-checkbox at bounding box center [548, 158] width 6 height 5
checkbox input "false"
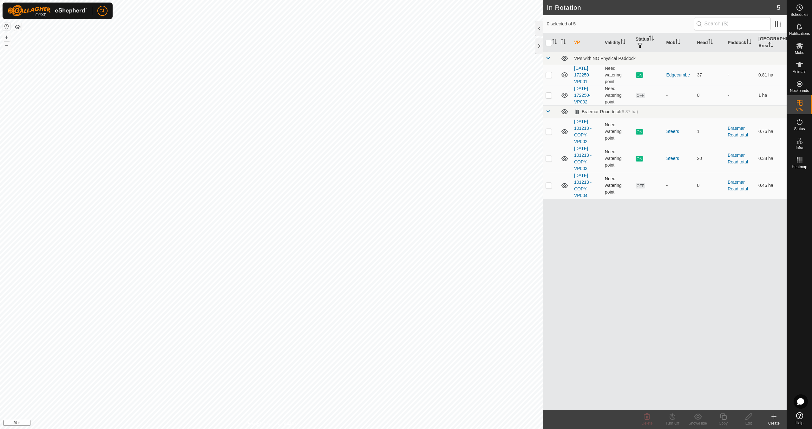
click at [550, 186] on p-checkbox at bounding box center [548, 185] width 6 height 5
checkbox input "true"
click at [723, 419] on icon at bounding box center [723, 416] width 6 height 6
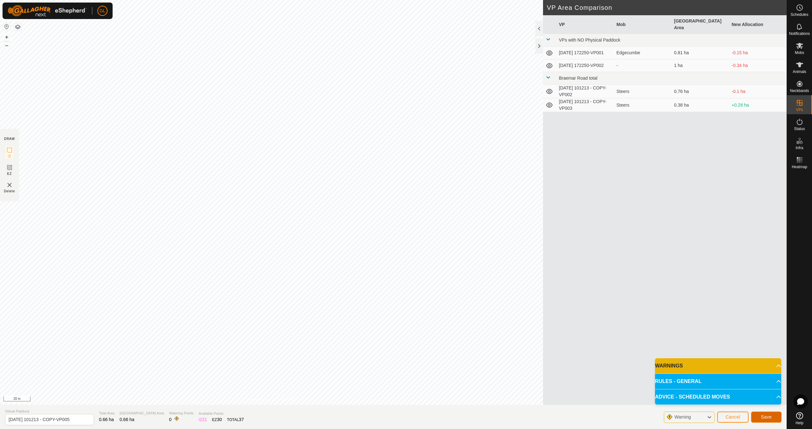
click at [764, 417] on span "Save" at bounding box center [765, 416] width 11 height 5
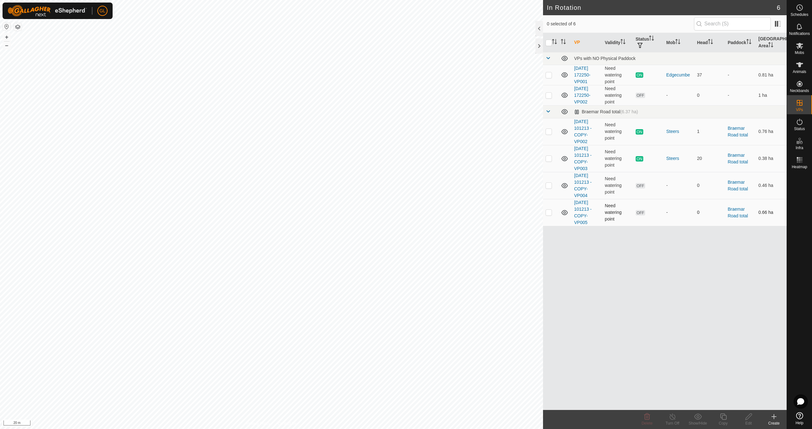
click at [547, 214] on p-checkbox at bounding box center [548, 212] width 6 height 5
checkbox input "true"
click at [745, 419] on icon at bounding box center [748, 416] width 6 height 6
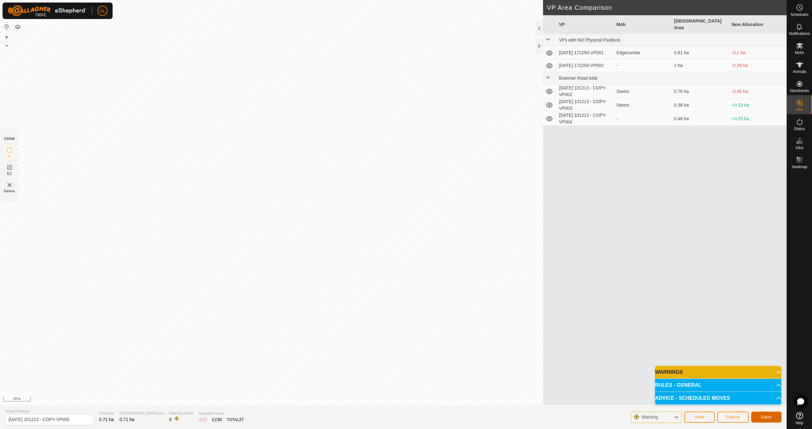
click at [768, 417] on span "Save" at bounding box center [765, 416] width 11 height 5
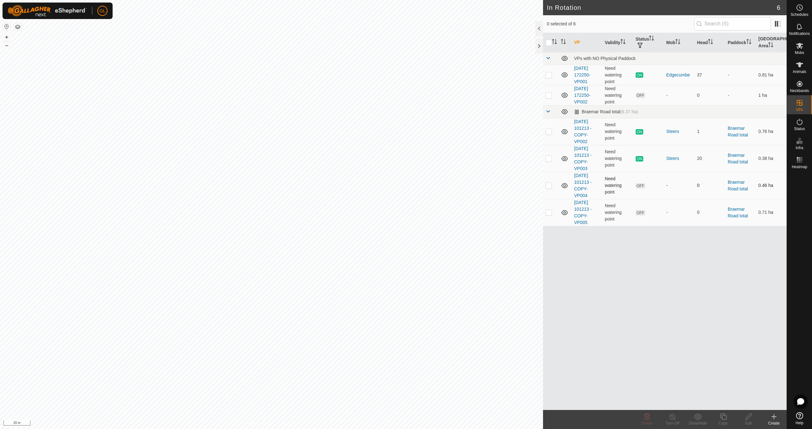
click at [548, 185] on p-checkbox at bounding box center [548, 185] width 6 height 5
checkbox input "false"
click at [547, 213] on p-checkbox at bounding box center [548, 212] width 6 height 5
click at [548, 212] on p-checkbox at bounding box center [548, 212] width 6 height 5
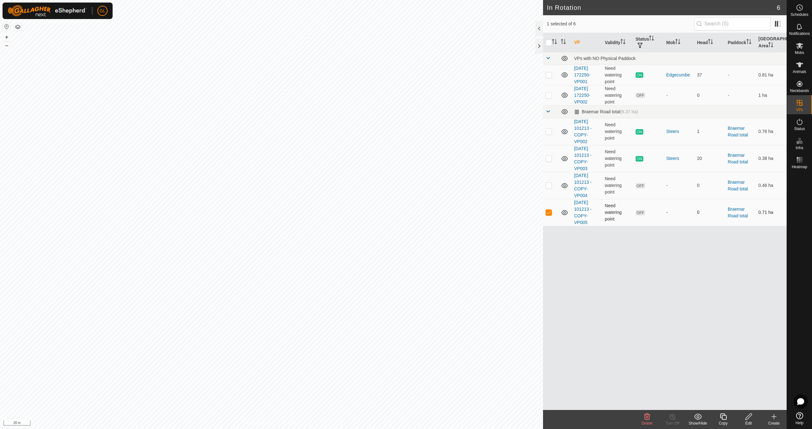
checkbox input "false"
click at [548, 185] on p-checkbox at bounding box center [548, 185] width 6 height 5
checkbox input "true"
click at [723, 418] on icon at bounding box center [723, 416] width 8 height 8
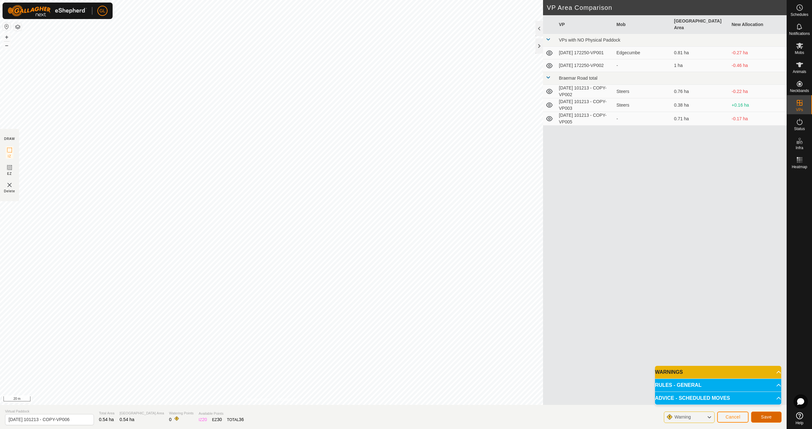
click at [763, 418] on span "Save" at bounding box center [765, 416] width 11 height 5
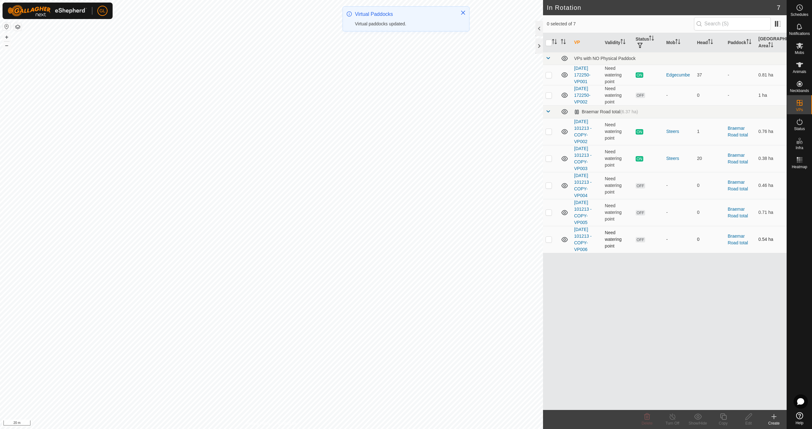
click at [548, 238] on p-checkbox at bounding box center [548, 238] width 6 height 5
checkbox input "true"
click at [722, 420] on icon at bounding box center [723, 416] width 8 height 8
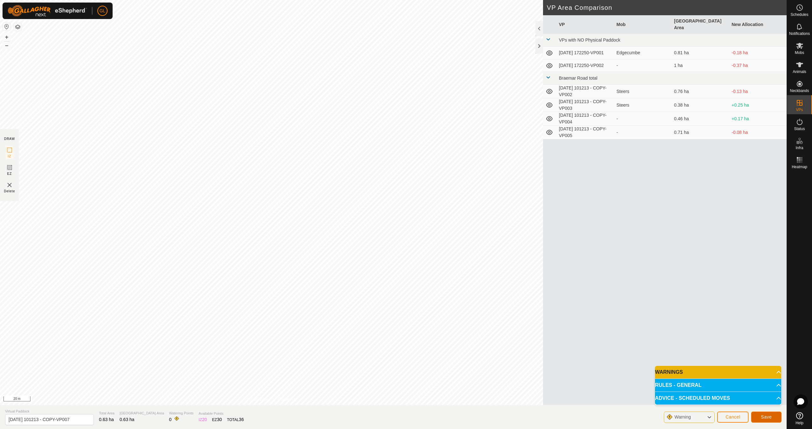
click at [771, 417] on span "Save" at bounding box center [765, 416] width 11 height 5
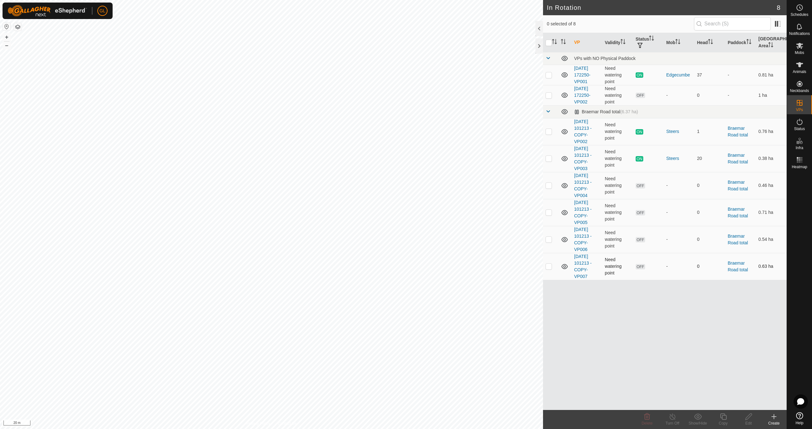
click at [549, 265] on p-checkbox at bounding box center [548, 265] width 6 height 5
checkbox input "true"
click at [751, 419] on div "Edit" at bounding box center [747, 419] width 25 height 19
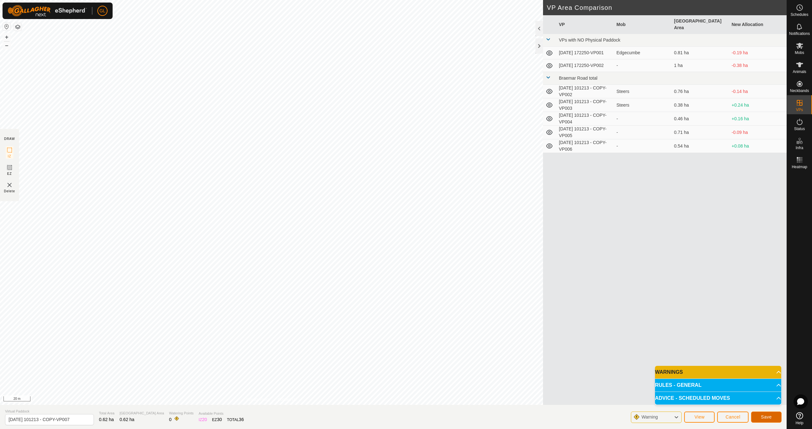
click at [770, 416] on span "Save" at bounding box center [765, 416] width 11 height 5
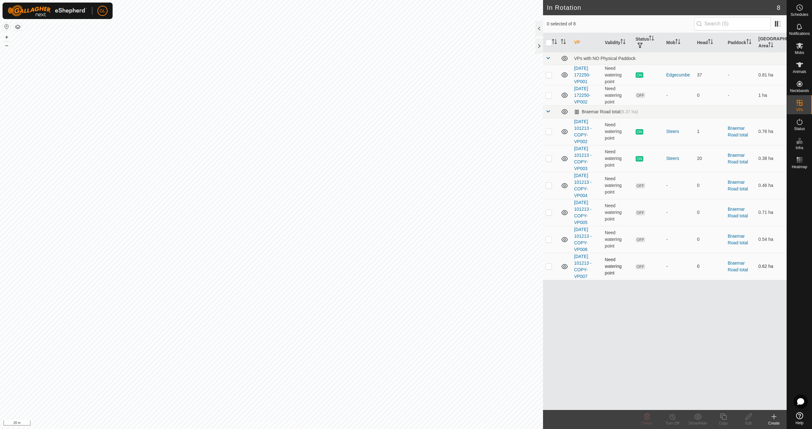
click at [548, 267] on p-checkbox at bounding box center [548, 265] width 6 height 5
checkbox input "true"
click at [724, 421] on div "Copy" at bounding box center [722, 423] width 25 height 6
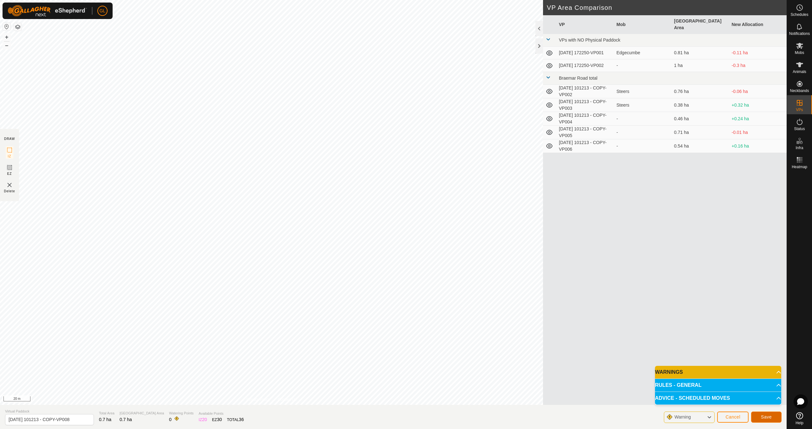
click at [769, 416] on span "Save" at bounding box center [765, 416] width 11 height 5
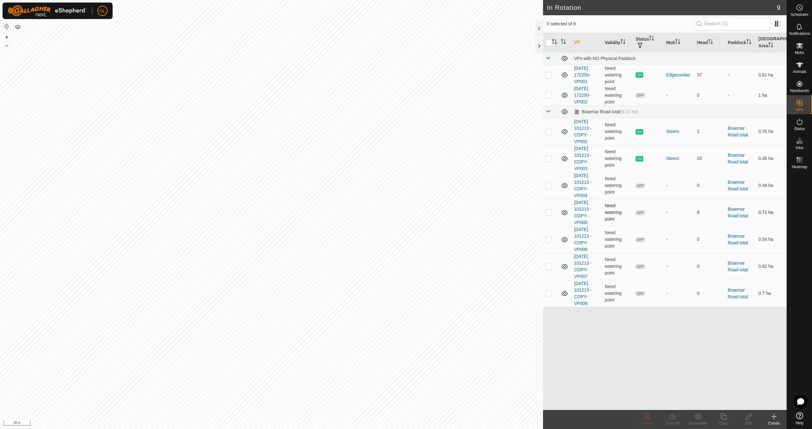
click at [552, 213] on td at bounding box center [550, 212] width 15 height 27
checkbox input "true"
click at [649, 417] on icon at bounding box center [647, 416] width 8 height 8
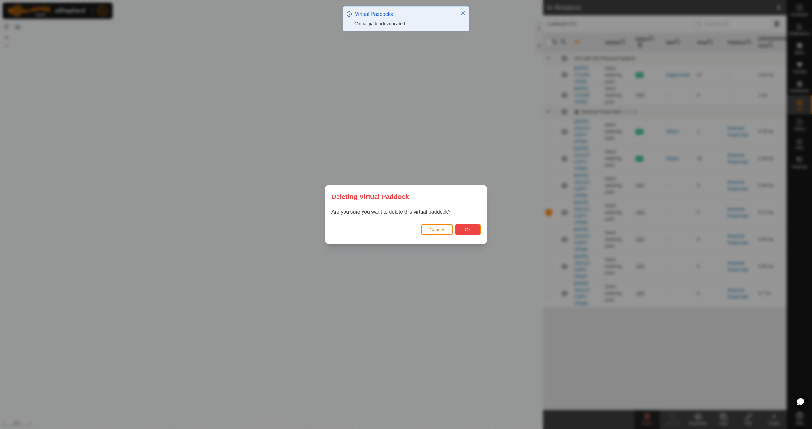
click at [469, 231] on span "Ok" at bounding box center [468, 229] width 6 height 5
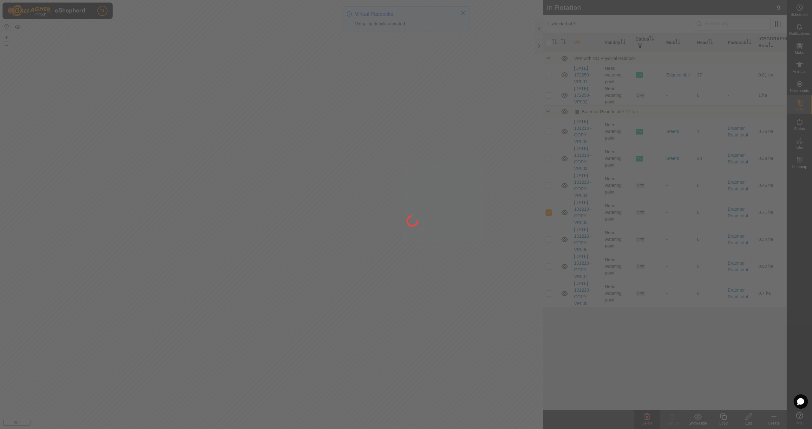
checkbox input "false"
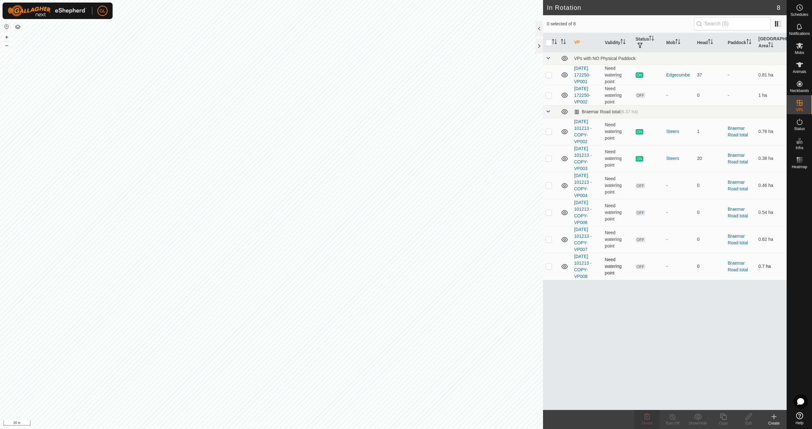
click at [548, 265] on p-checkbox at bounding box center [548, 265] width 6 height 5
checkbox input "true"
click at [726, 418] on icon at bounding box center [723, 416] width 8 height 8
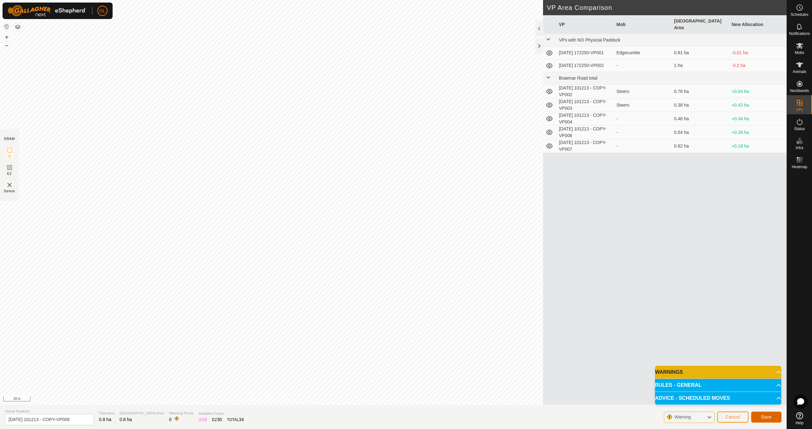
click at [765, 418] on span "Save" at bounding box center [765, 416] width 11 height 5
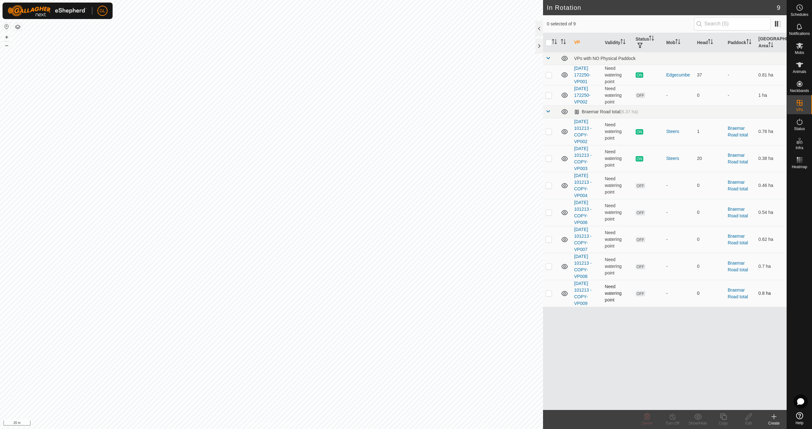
click at [550, 294] on p-checkbox at bounding box center [548, 292] width 6 height 5
click at [650, 419] on icon at bounding box center [647, 416] width 8 height 8
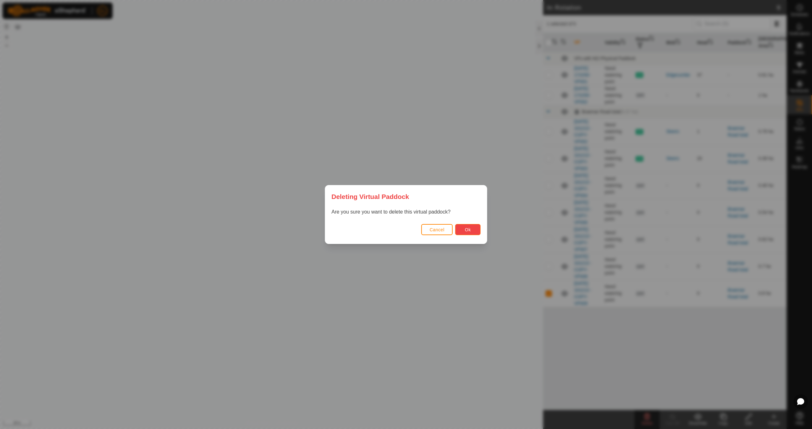
click at [473, 231] on button "Ok" at bounding box center [467, 229] width 25 height 11
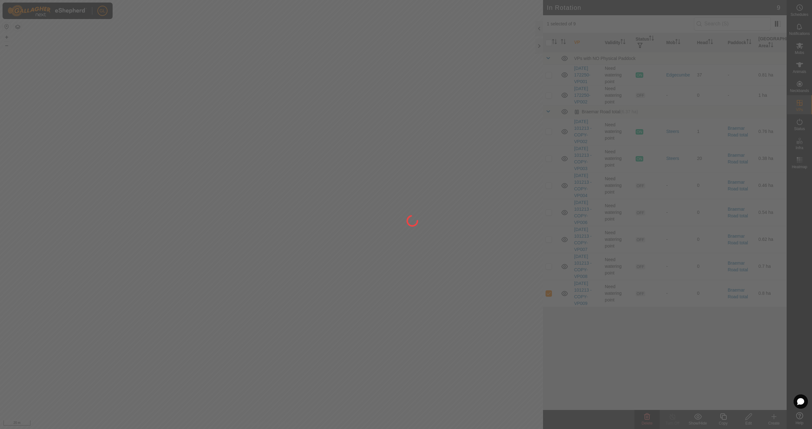
checkbox input "false"
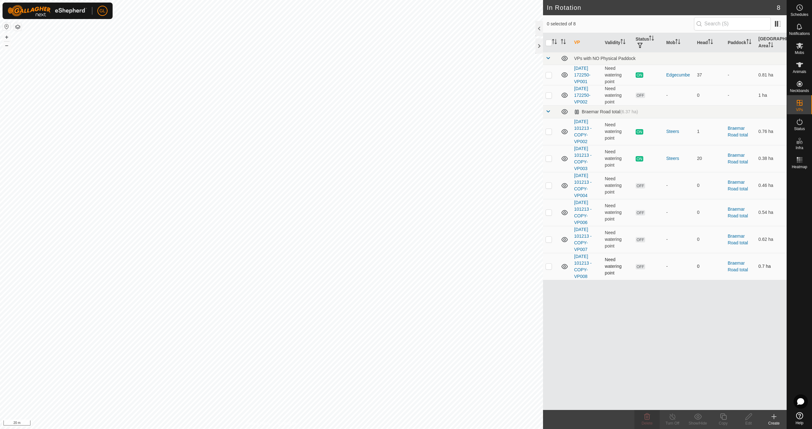
click at [547, 266] on p-checkbox at bounding box center [548, 265] width 6 height 5
checkbox input "true"
click at [727, 419] on copy-svg-icon at bounding box center [722, 416] width 25 height 8
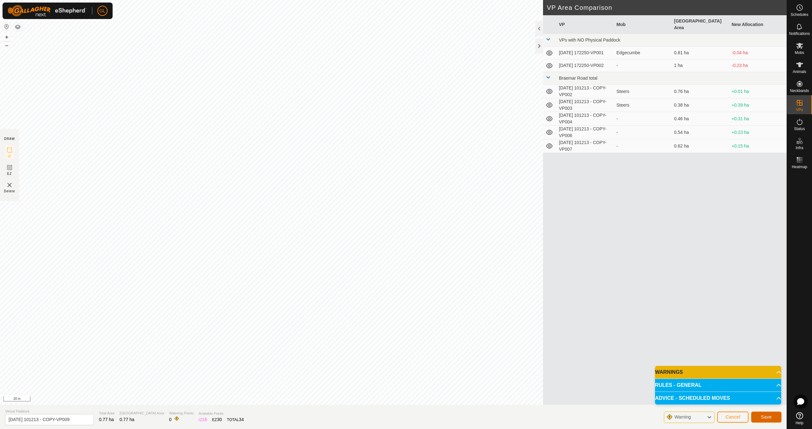
click at [765, 415] on span "Save" at bounding box center [765, 416] width 11 height 5
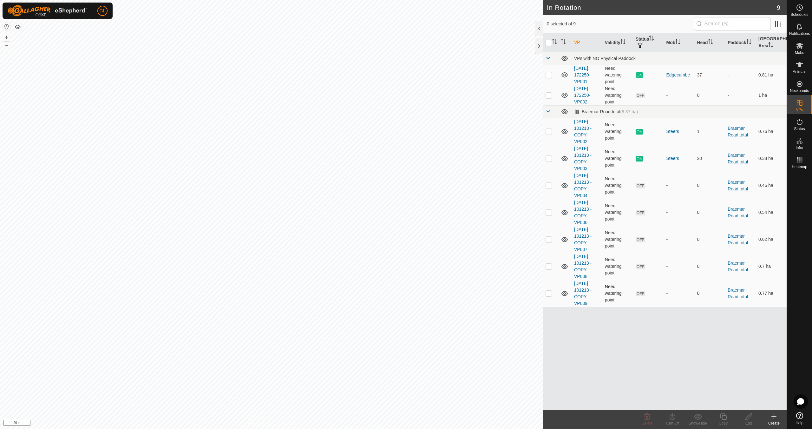
click at [549, 293] on p-checkbox at bounding box center [548, 292] width 6 height 5
checkbox input "true"
click at [746, 418] on icon at bounding box center [748, 416] width 8 height 8
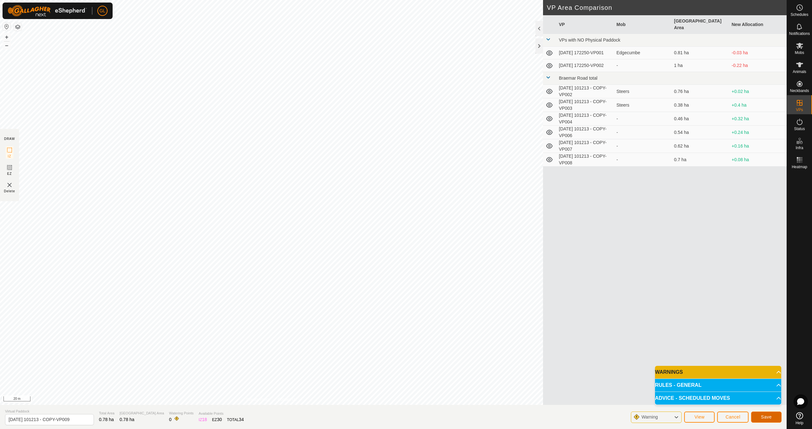
click at [769, 417] on span "Save" at bounding box center [765, 416] width 11 height 5
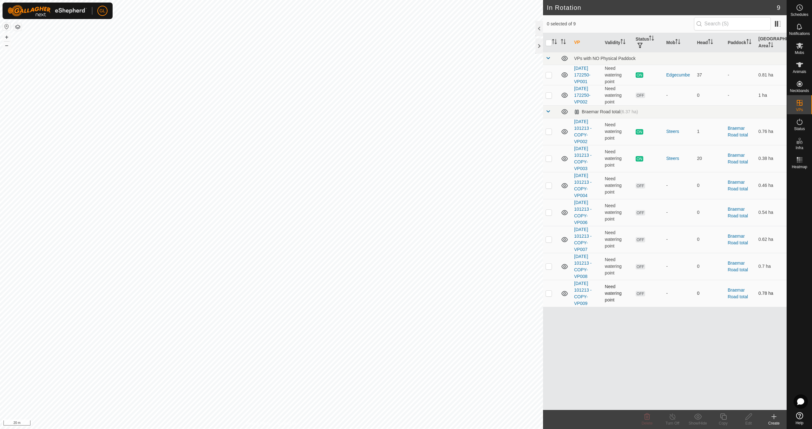
click at [549, 293] on p-checkbox at bounding box center [548, 292] width 6 height 5
checkbox input "true"
click at [721, 417] on icon at bounding box center [723, 416] width 8 height 8
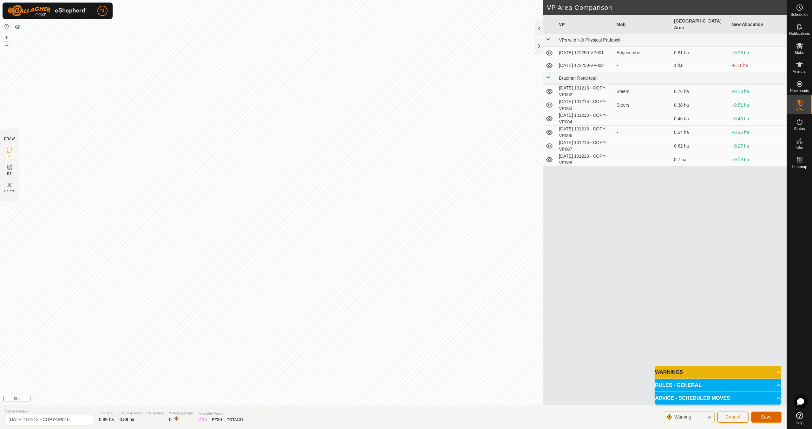
click at [770, 418] on span "Save" at bounding box center [765, 416] width 11 height 5
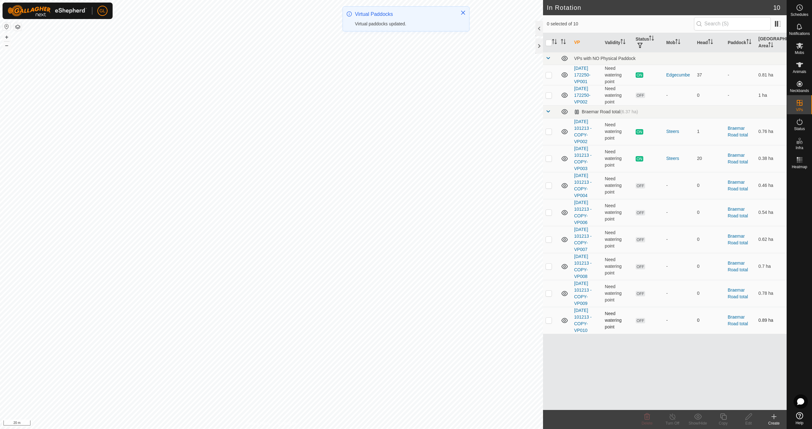
click at [549, 319] on p-checkbox at bounding box center [548, 319] width 6 height 5
checkbox input "true"
click at [745, 417] on icon at bounding box center [748, 416] width 6 height 6
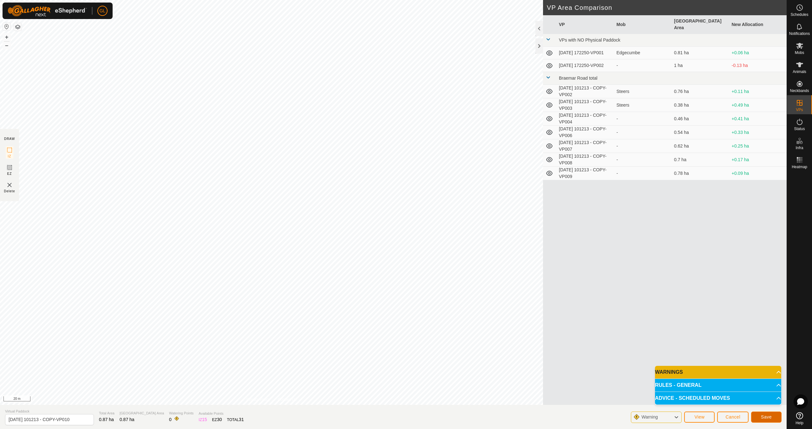
click at [764, 415] on span "Save" at bounding box center [765, 416] width 11 height 5
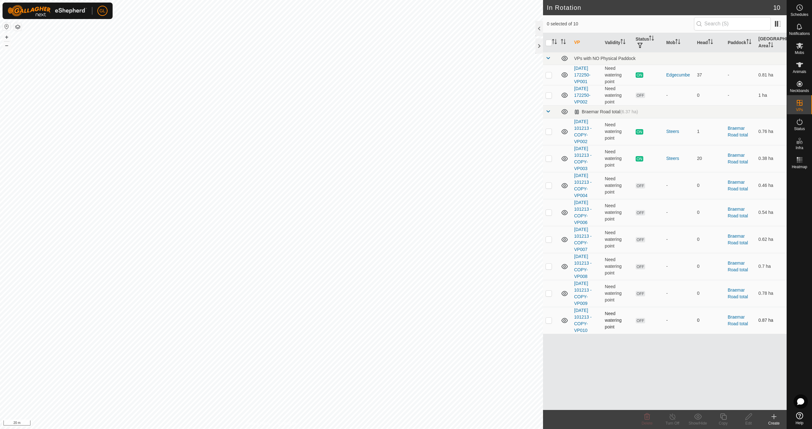
click at [549, 320] on p-checkbox at bounding box center [548, 319] width 6 height 5
click at [747, 417] on icon at bounding box center [748, 416] width 8 height 8
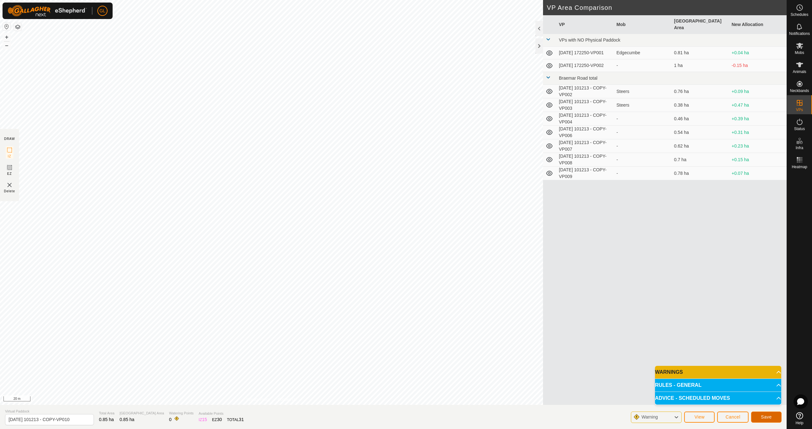
click at [766, 418] on span "Save" at bounding box center [765, 416] width 11 height 5
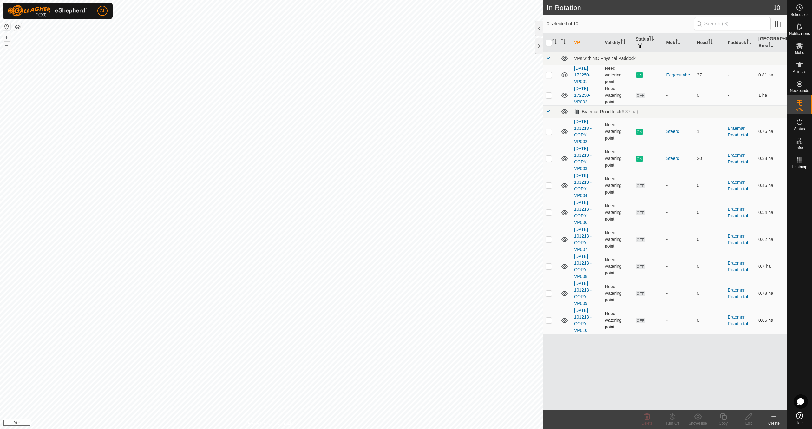
click at [549, 320] on p-checkbox at bounding box center [548, 319] width 6 height 5
checkbox input "true"
click at [745, 417] on icon at bounding box center [748, 416] width 8 height 8
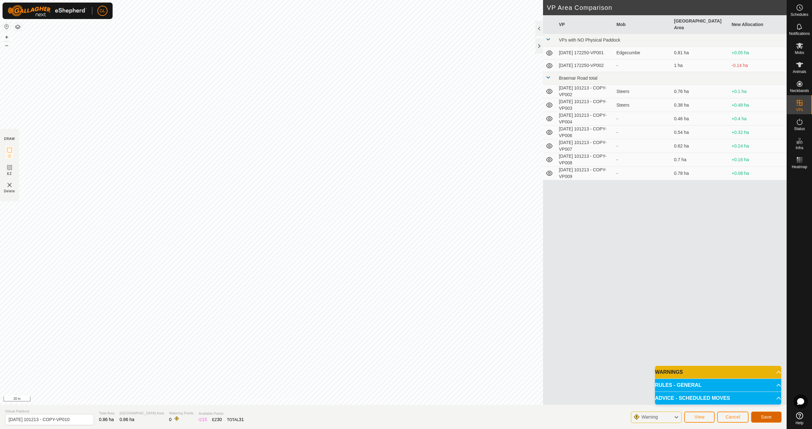
click at [763, 416] on span "Save" at bounding box center [765, 416] width 11 height 5
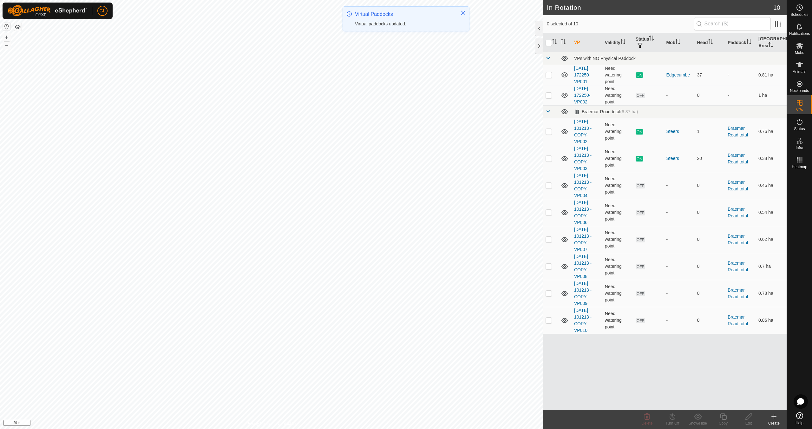
click at [550, 319] on p-checkbox at bounding box center [548, 319] width 6 height 5
checkbox input "true"
click at [748, 418] on icon at bounding box center [748, 416] width 8 height 8
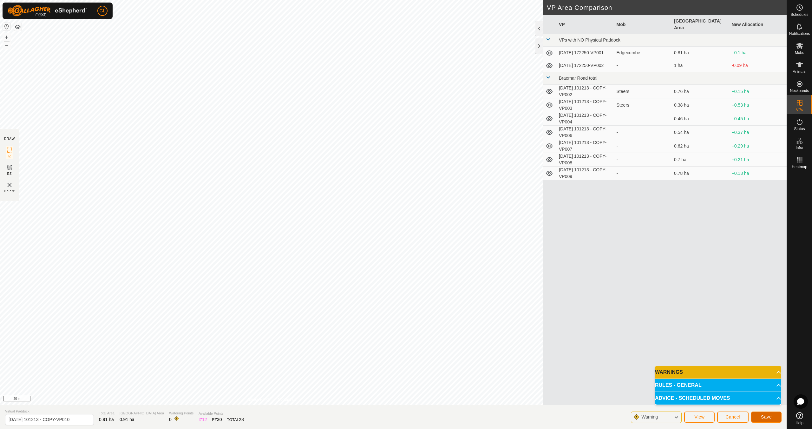
click at [764, 417] on span "Save" at bounding box center [765, 416] width 11 height 5
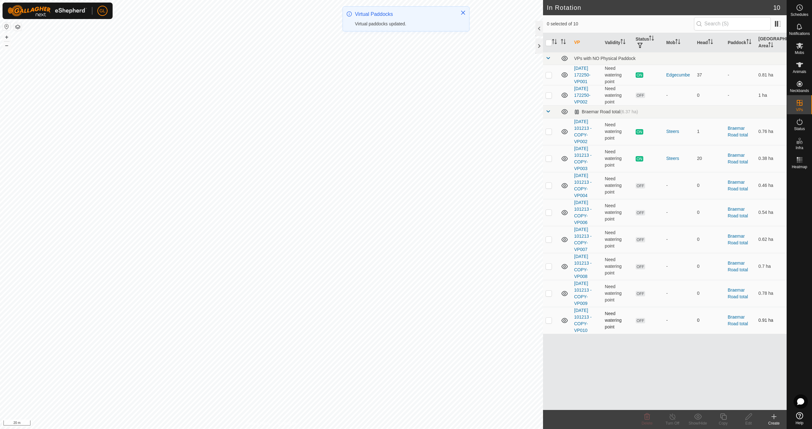
click at [548, 318] on p-checkbox at bounding box center [548, 319] width 6 height 5
checkbox input "true"
click at [746, 416] on icon at bounding box center [748, 416] width 8 height 8
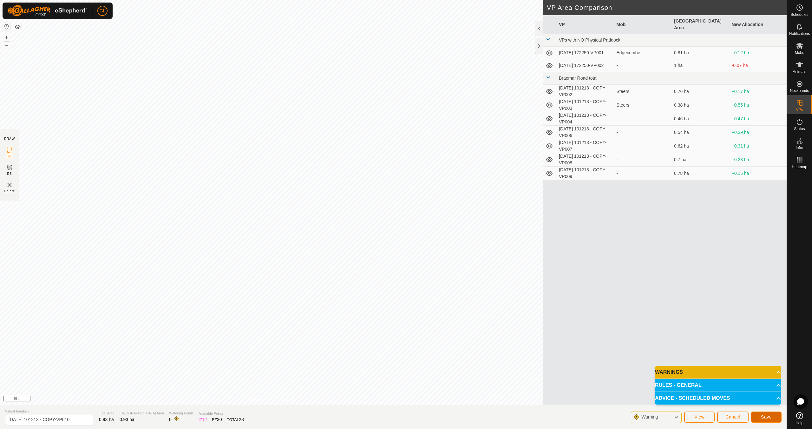
click at [764, 415] on span "Save" at bounding box center [765, 416] width 11 height 5
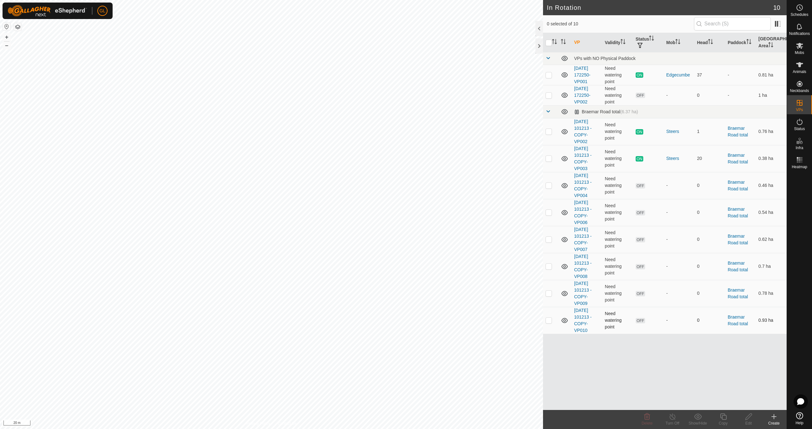
click at [548, 319] on p-checkbox at bounding box center [548, 319] width 6 height 5
checkbox input "true"
click at [725, 420] on div "Copy" at bounding box center [722, 423] width 25 height 6
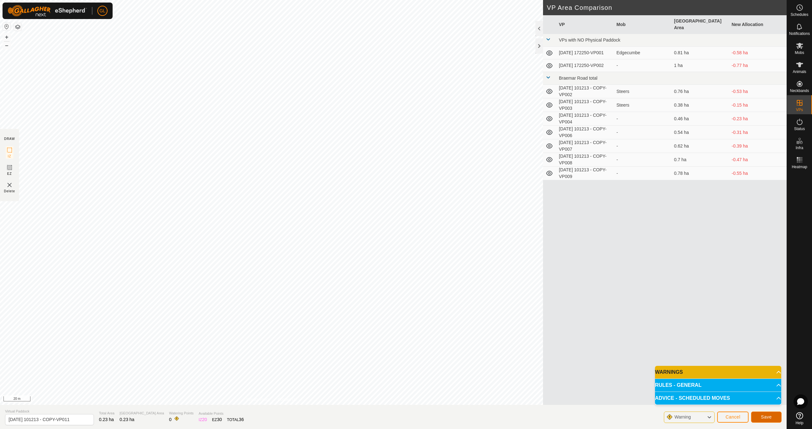
click at [766, 416] on span "Save" at bounding box center [765, 416] width 11 height 5
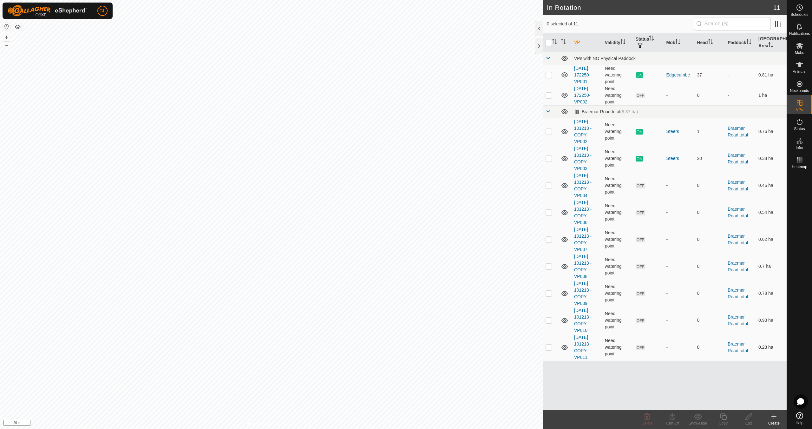
click at [549, 347] on p-checkbox at bounding box center [548, 346] width 6 height 5
checkbox input "true"
click at [725, 419] on icon at bounding box center [723, 416] width 6 height 6
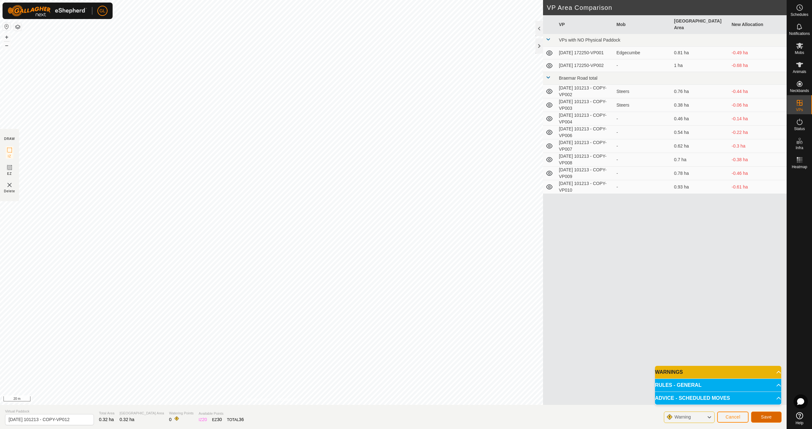
click at [762, 416] on span "Save" at bounding box center [765, 416] width 11 height 5
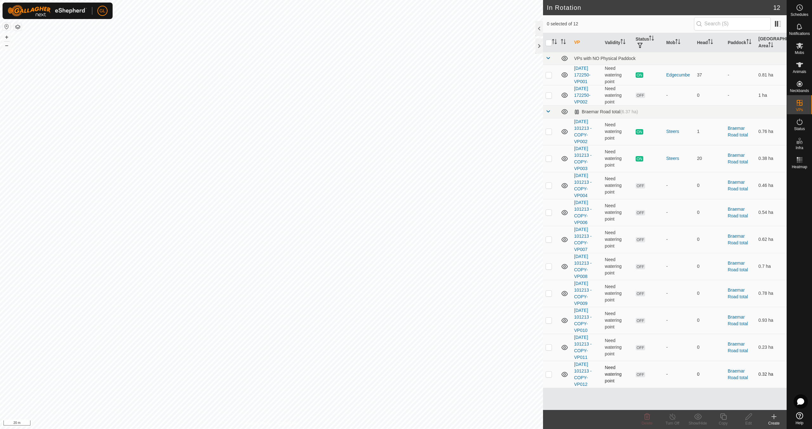
click at [548, 374] on p-checkbox at bounding box center [548, 373] width 6 height 5
checkbox input "true"
click at [746, 420] on div "Edit" at bounding box center [747, 423] width 25 height 6
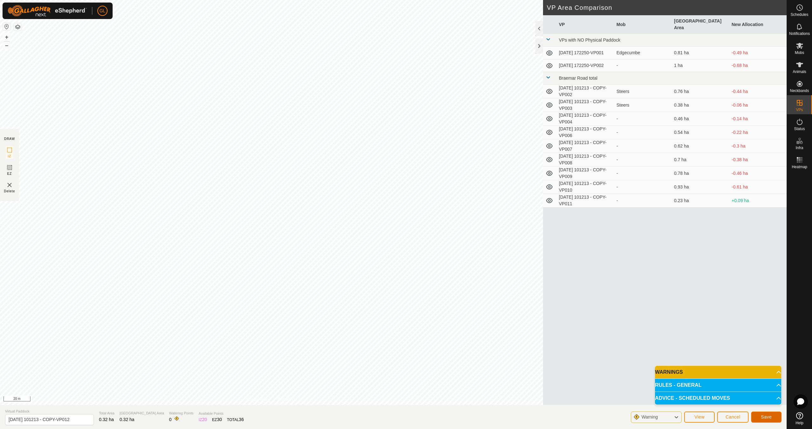
click at [763, 418] on span "Save" at bounding box center [765, 416] width 11 height 5
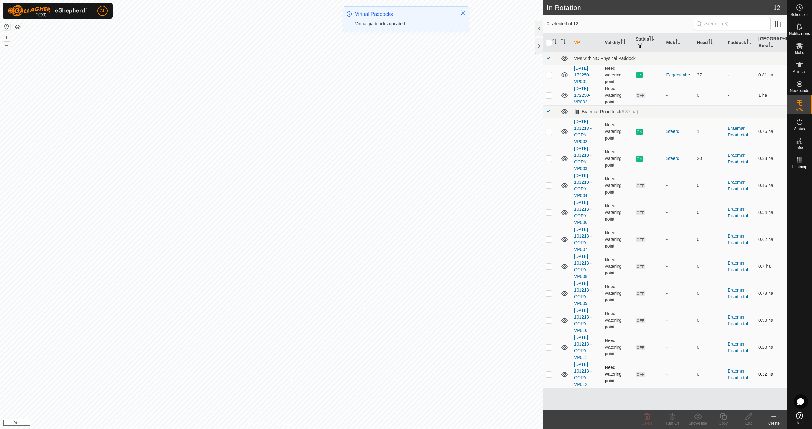
click at [549, 373] on p-checkbox at bounding box center [548, 373] width 6 height 5
checkbox input "true"
click at [747, 420] on div "Edit" at bounding box center [747, 423] width 25 height 6
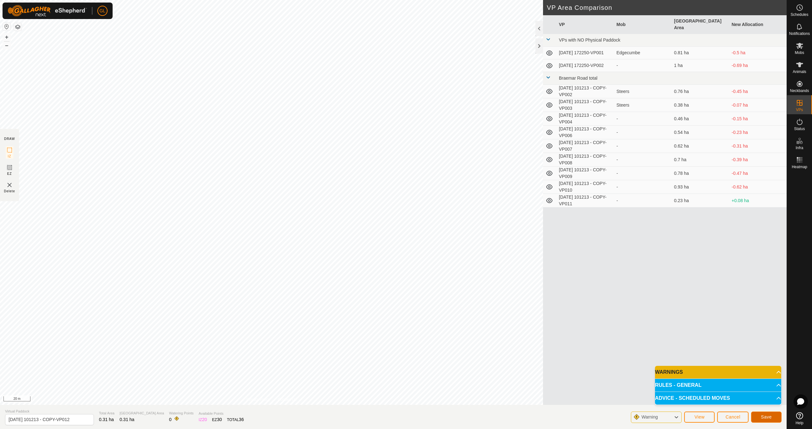
click at [770, 417] on span "Save" at bounding box center [765, 416] width 11 height 5
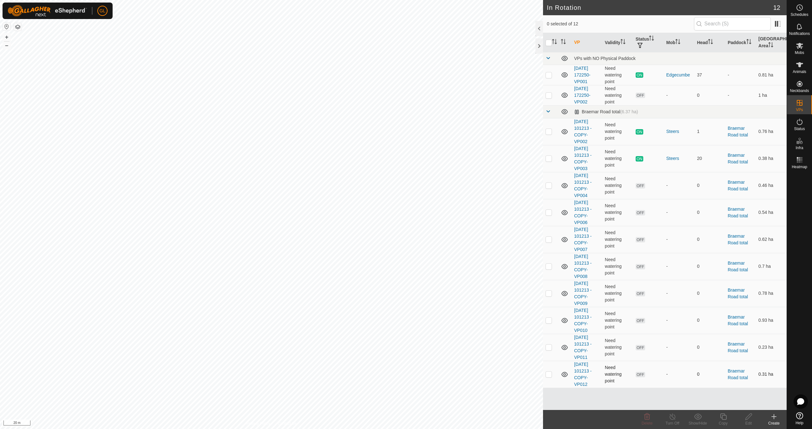
click at [549, 374] on p-checkbox at bounding box center [548, 373] width 6 height 5
checkbox input "true"
click at [723, 418] on icon at bounding box center [723, 416] width 8 height 8
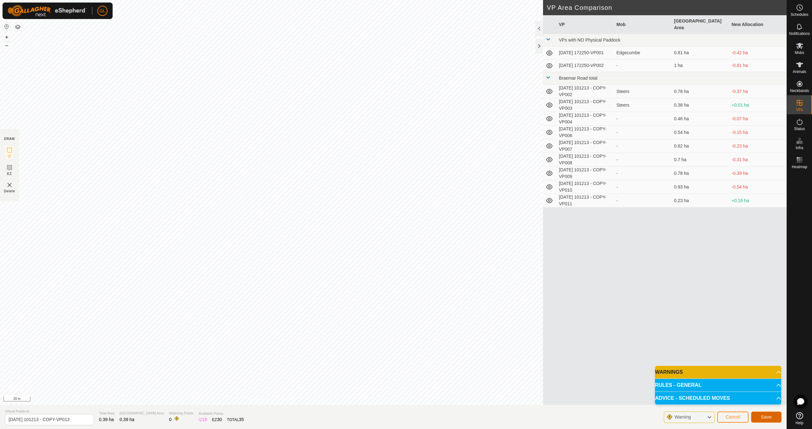
click at [771, 417] on span "Save" at bounding box center [765, 416] width 11 height 5
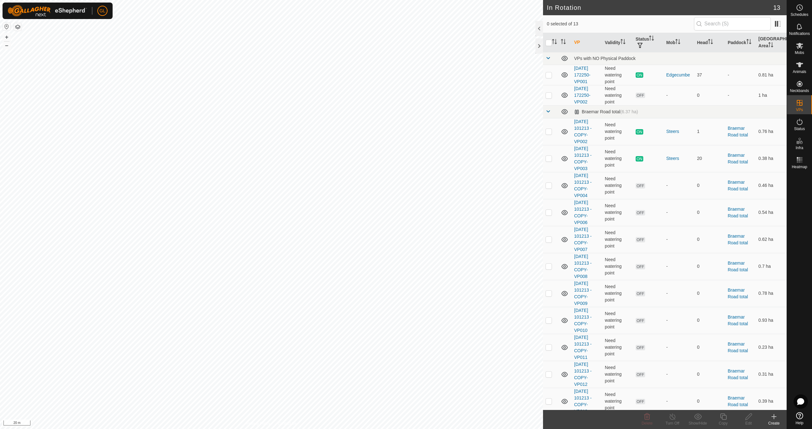
scroll to position [5, 0]
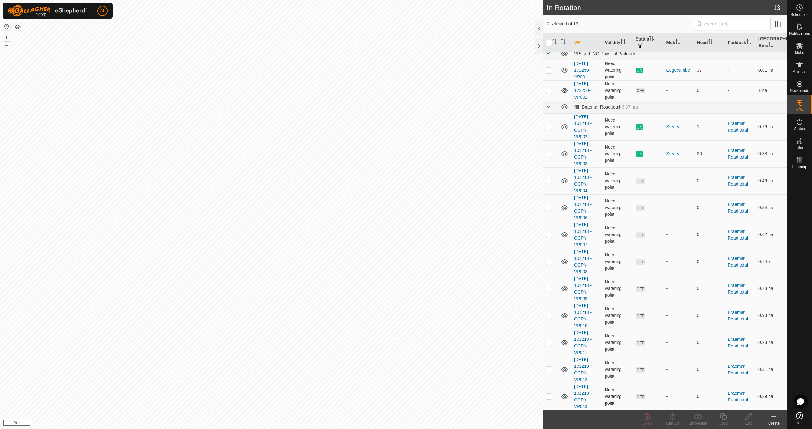
click at [547, 395] on p-checkbox at bounding box center [548, 395] width 6 height 5
checkbox input "true"
click at [726, 419] on icon at bounding box center [723, 416] width 6 height 6
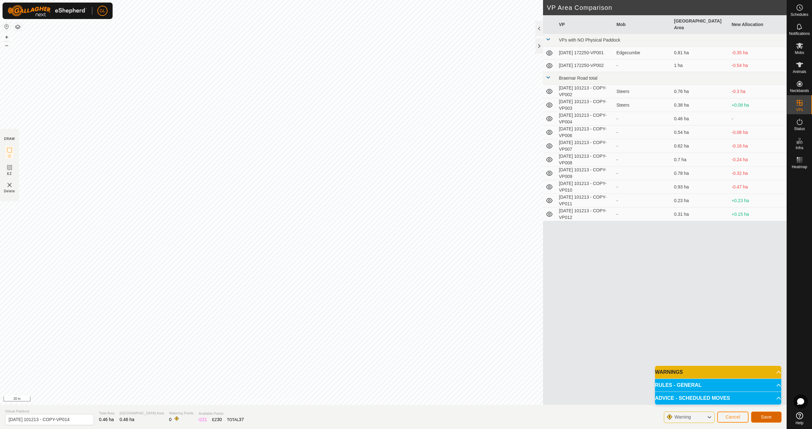
click at [765, 416] on span "Save" at bounding box center [765, 416] width 11 height 5
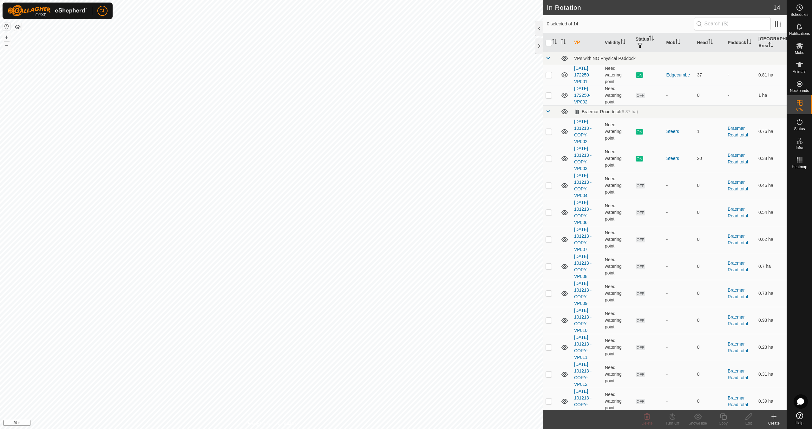
scroll to position [32, 0]
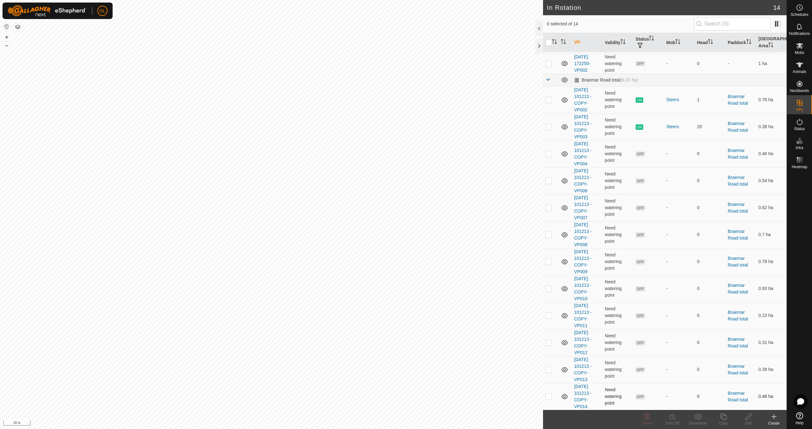
click at [550, 397] on p-checkbox at bounding box center [548, 395] width 6 height 5
checkbox input "true"
click at [750, 419] on icon at bounding box center [748, 416] width 8 height 8
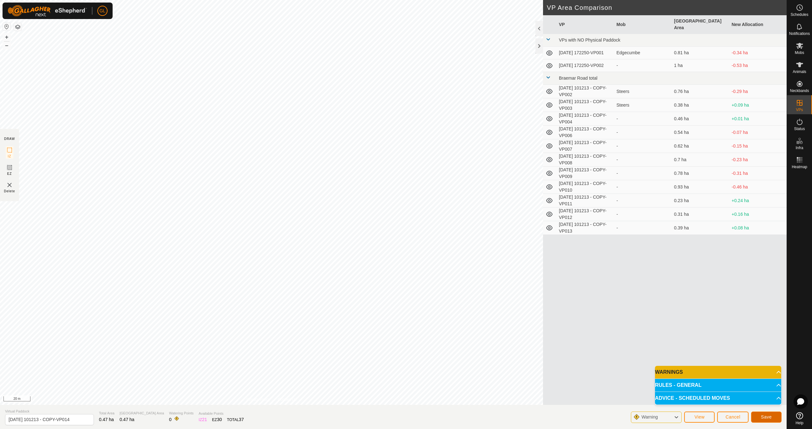
click at [763, 416] on span "Save" at bounding box center [765, 416] width 11 height 5
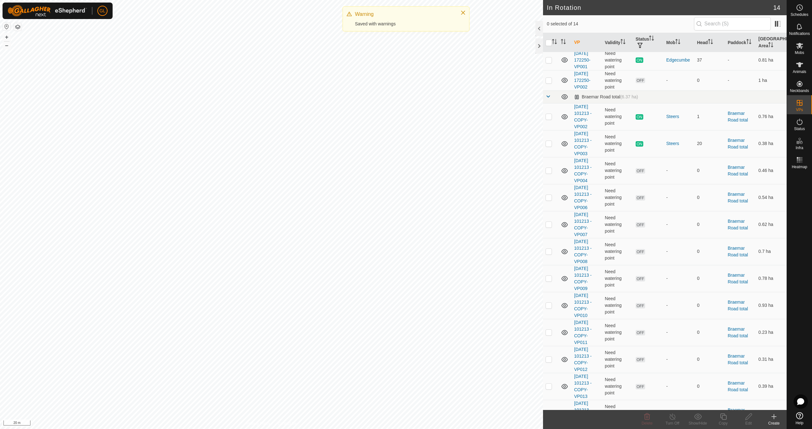
scroll to position [32, 0]
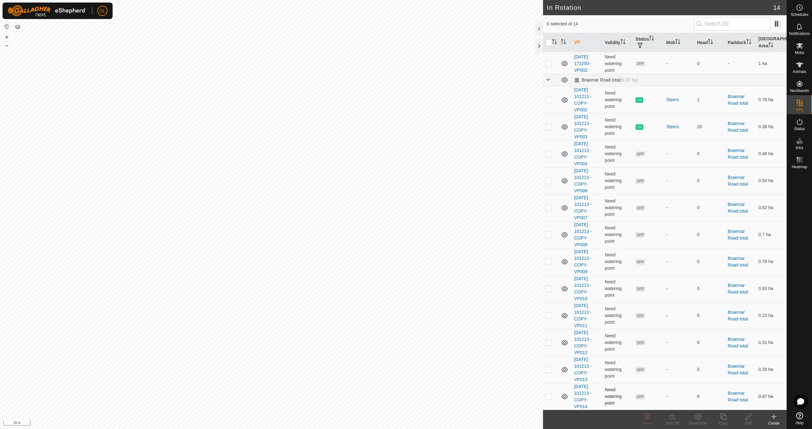
click at [550, 396] on p-checkbox at bounding box center [548, 395] width 6 height 5
checkbox input "true"
click at [722, 421] on div "Copy" at bounding box center [722, 423] width 25 height 6
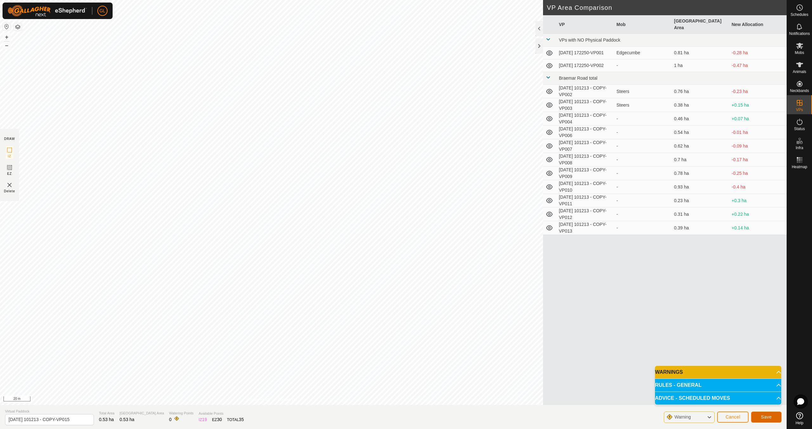
click at [770, 416] on span "Save" at bounding box center [765, 416] width 11 height 5
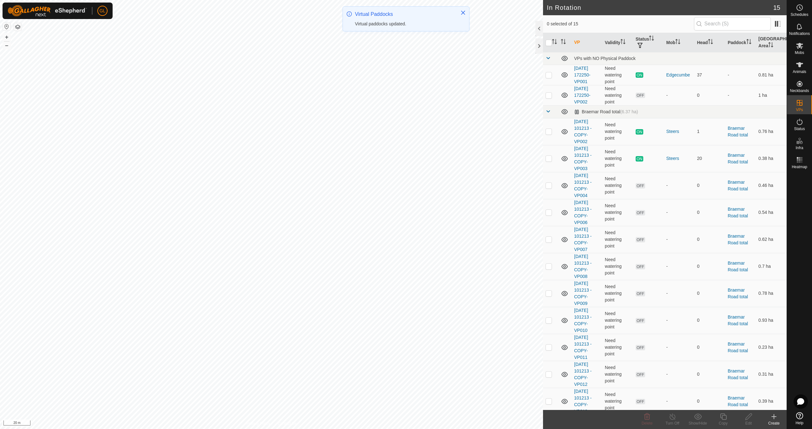
scroll to position [59, 0]
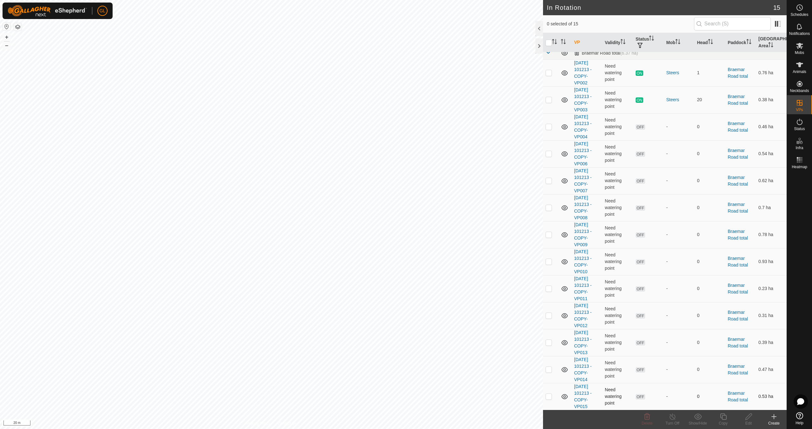
click at [549, 397] on p-checkbox at bounding box center [548, 395] width 6 height 5
checkbox input "true"
click at [747, 419] on icon at bounding box center [748, 416] width 8 height 8
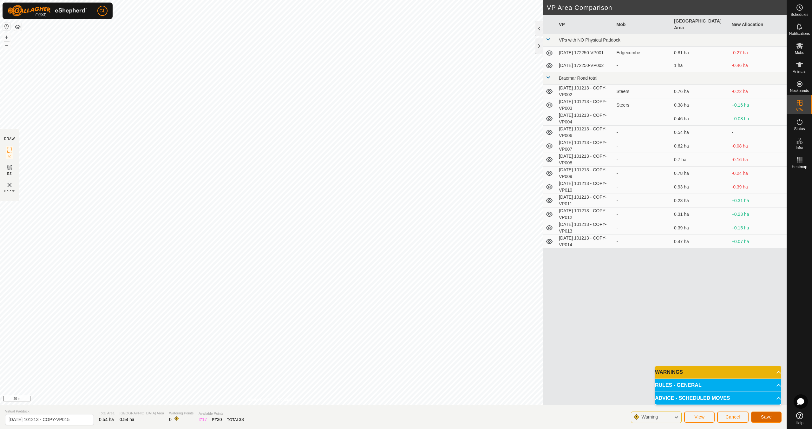
click at [764, 418] on span "Save" at bounding box center [765, 416] width 11 height 5
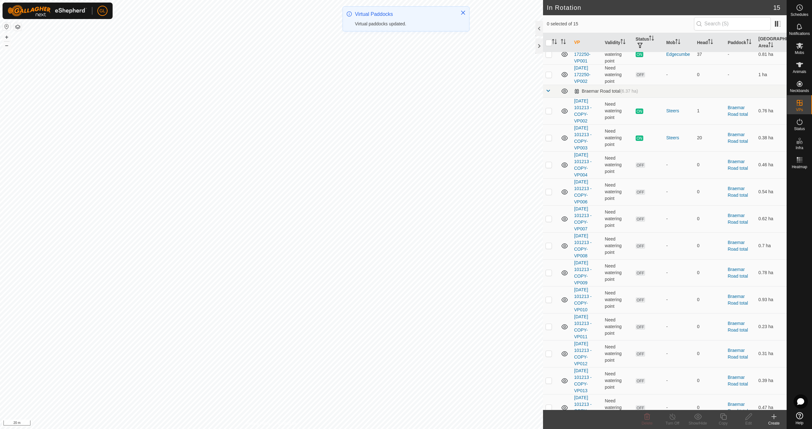
scroll to position [59, 0]
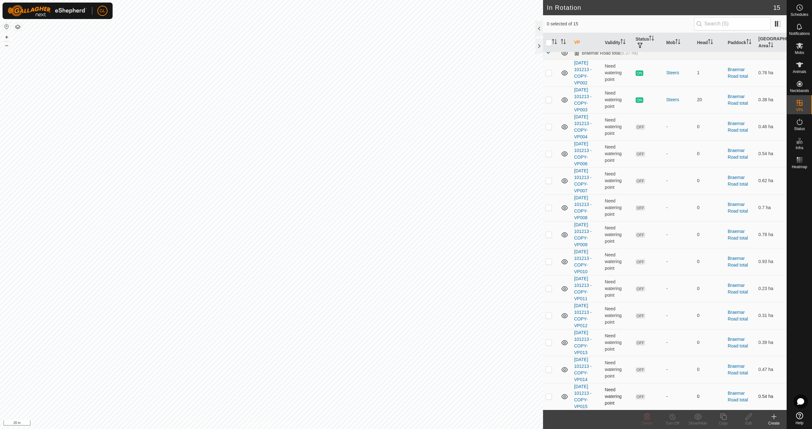
click at [548, 395] on p-checkbox at bounding box center [548, 395] width 6 height 5
checkbox input "true"
click at [745, 419] on icon at bounding box center [748, 416] width 6 height 6
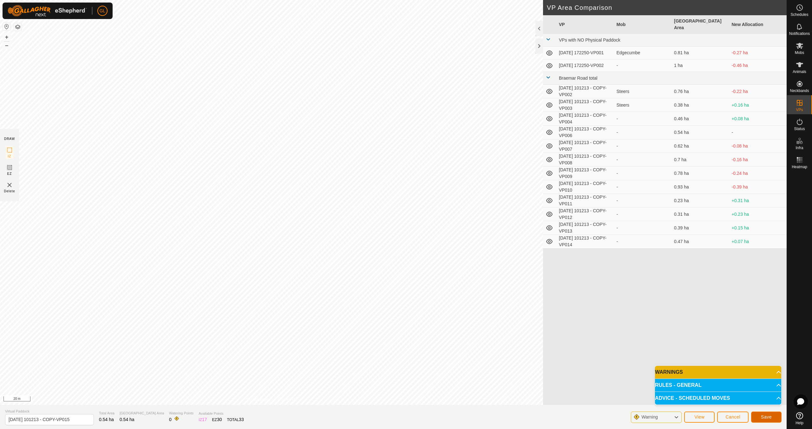
click at [765, 416] on span "Save" at bounding box center [765, 416] width 11 height 5
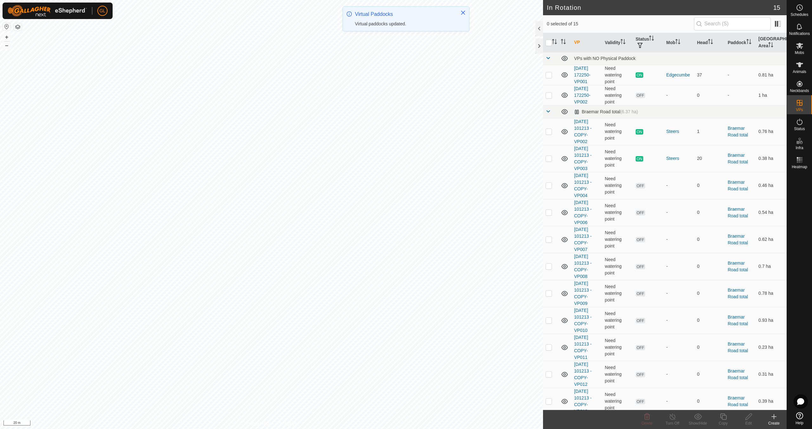
scroll to position [59, 0]
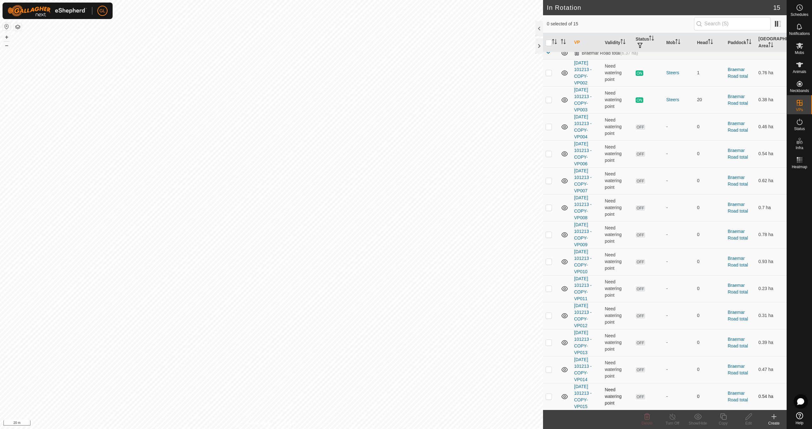
click at [549, 397] on p-checkbox at bounding box center [548, 395] width 6 height 5
checkbox input "true"
click at [746, 418] on icon at bounding box center [748, 416] width 8 height 8
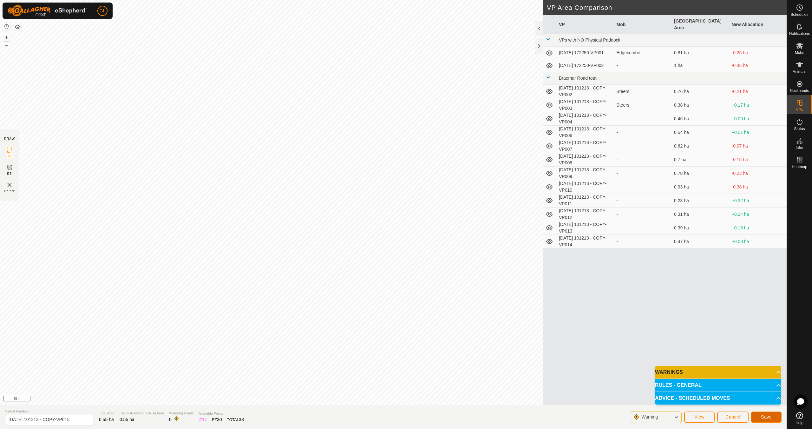
click at [765, 416] on span "Save" at bounding box center [765, 416] width 11 height 5
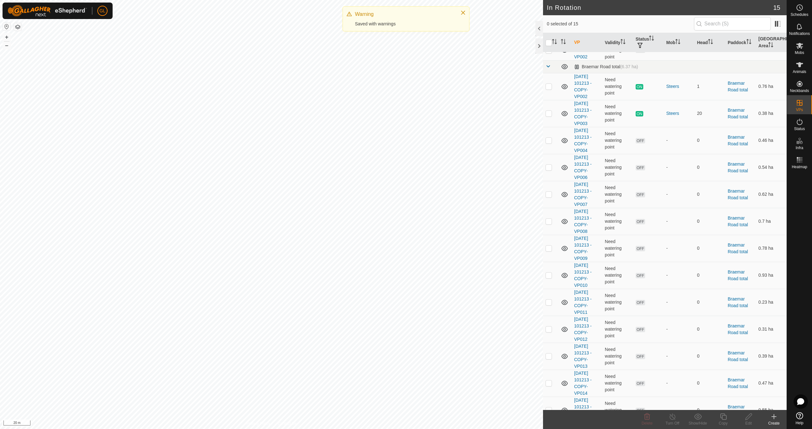
scroll to position [59, 0]
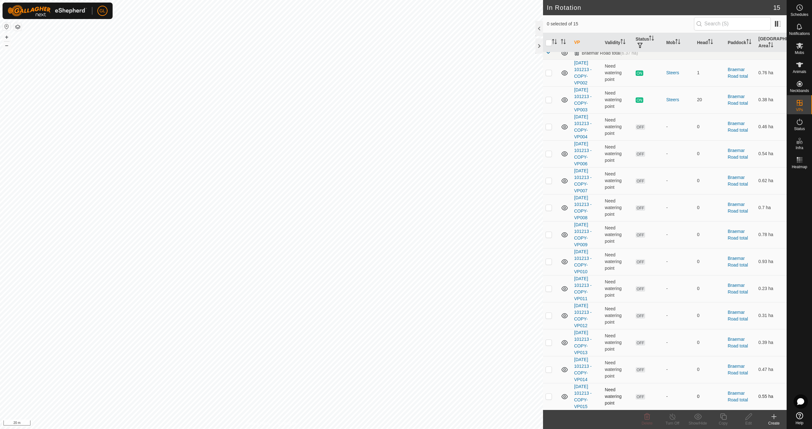
click at [549, 395] on p-checkbox at bounding box center [548, 395] width 6 height 5
checkbox input "true"
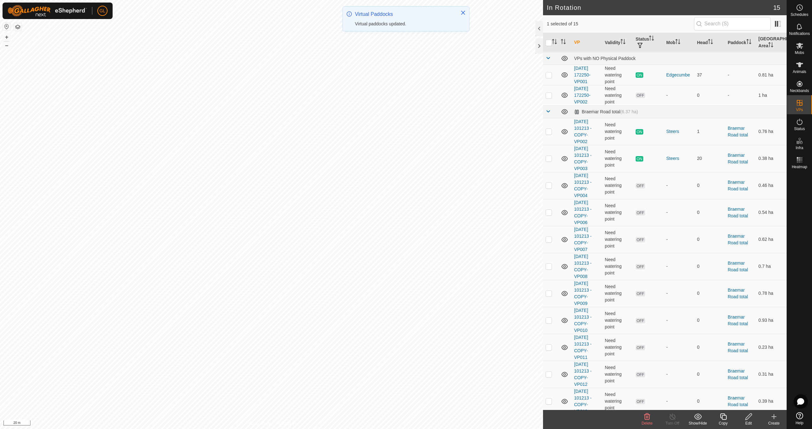
click at [728, 422] on div "Copy" at bounding box center [722, 423] width 25 height 6
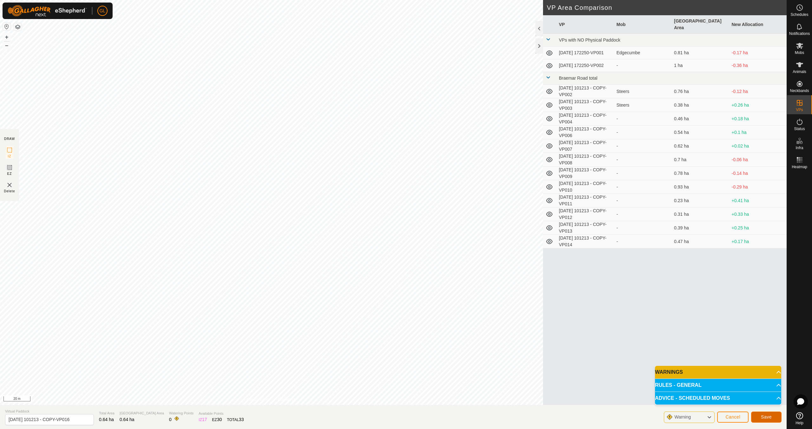
click at [764, 417] on span "Save" at bounding box center [765, 416] width 11 height 5
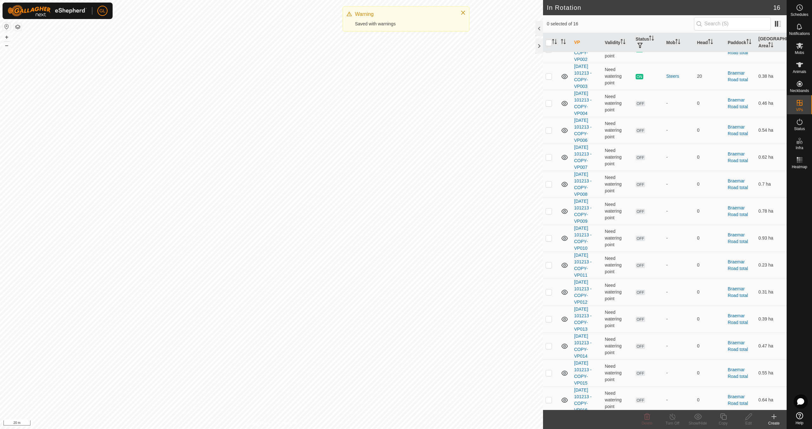
scroll to position [86, 0]
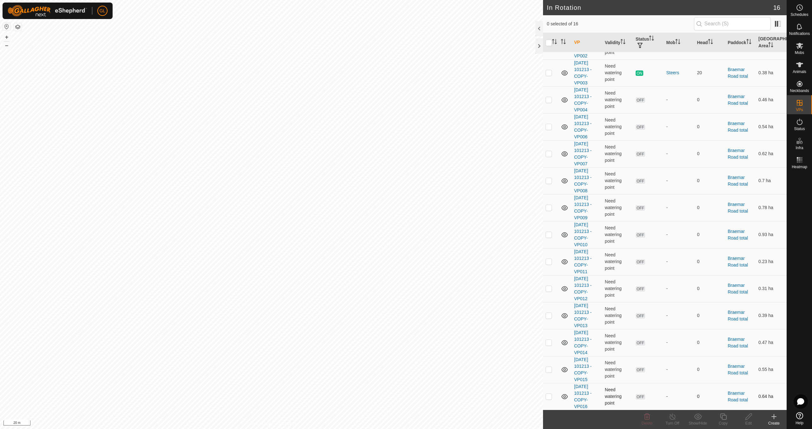
click at [547, 395] on p-checkbox at bounding box center [548, 395] width 6 height 5
checkbox input "true"
click at [750, 419] on icon at bounding box center [748, 416] width 8 height 8
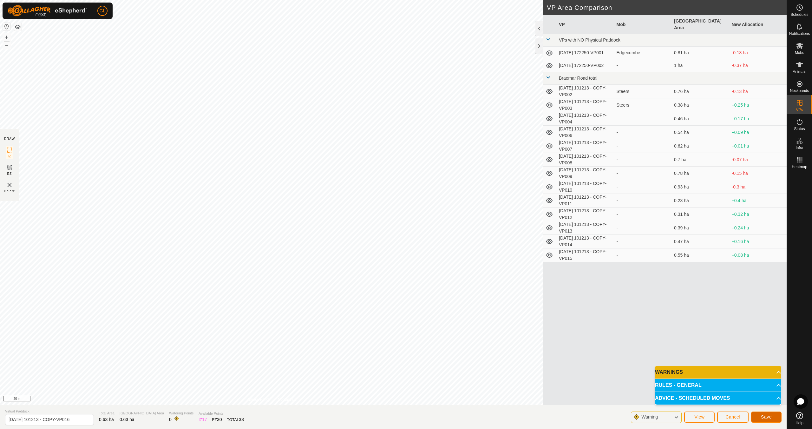
click at [769, 417] on span "Save" at bounding box center [765, 416] width 11 height 5
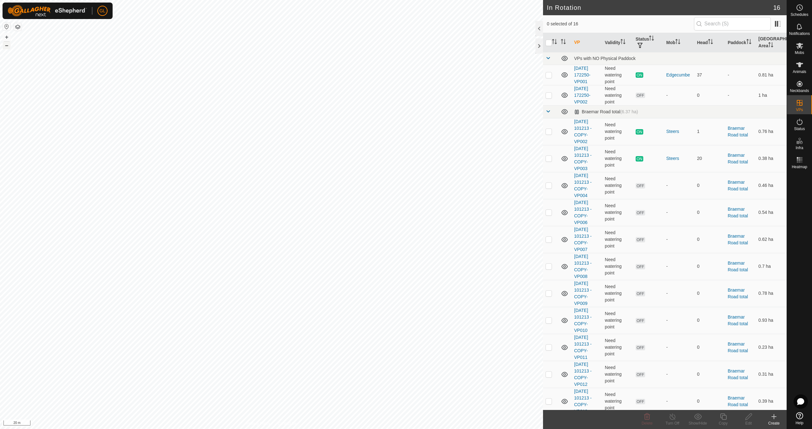
click at [6, 44] on button "–" at bounding box center [7, 46] width 8 height 8
click at [8, 46] on button "–" at bounding box center [7, 46] width 8 height 8
click at [8, 44] on button "–" at bounding box center [7, 46] width 8 height 8
click at [7, 35] on button "+" at bounding box center [7, 37] width 8 height 8
click at [8, 36] on button "+" at bounding box center [7, 37] width 8 height 8
